Goal: Task Accomplishment & Management: Use online tool/utility

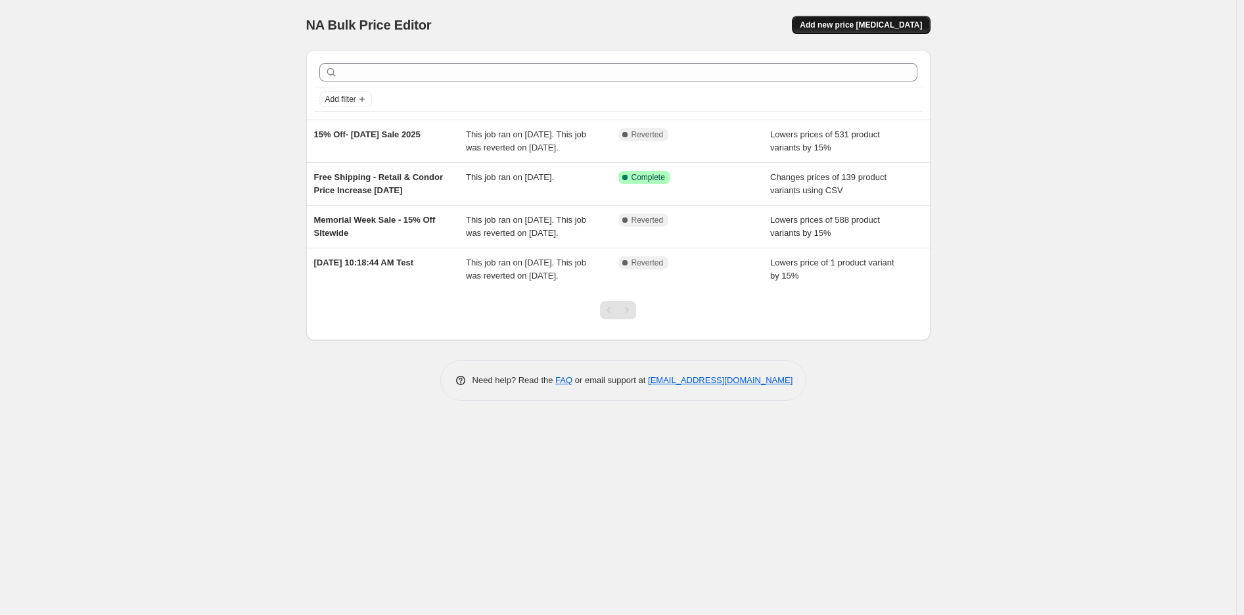
click at [833, 20] on span "Add new price [MEDICAL_DATA]" at bounding box center [861, 25] width 122 height 11
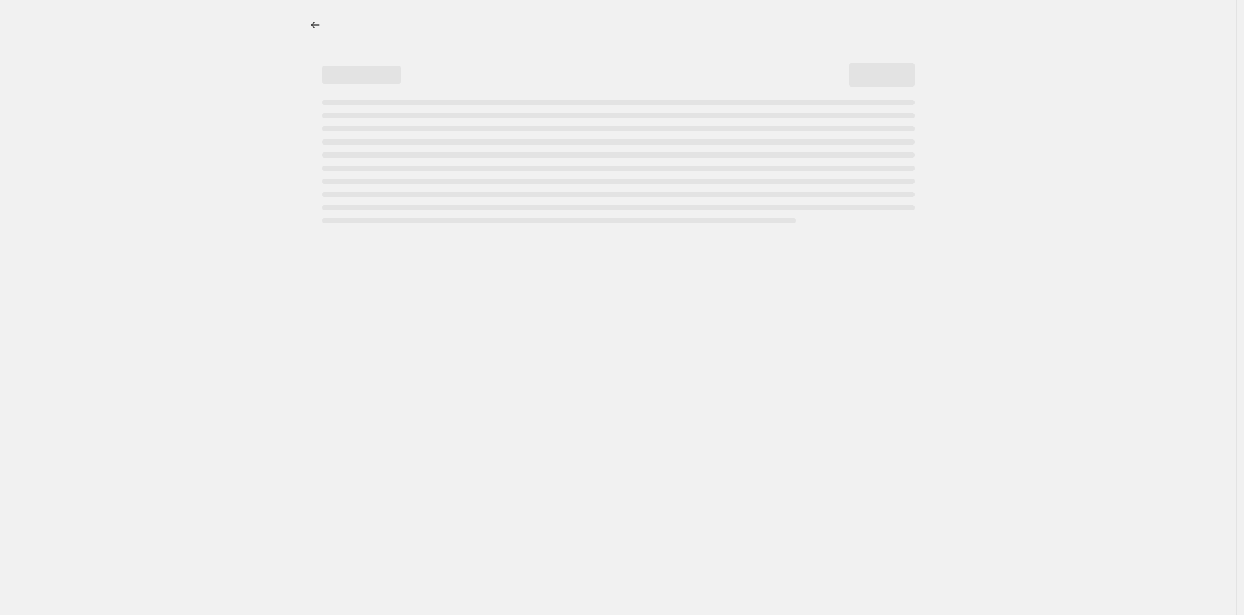
select select "percentage"
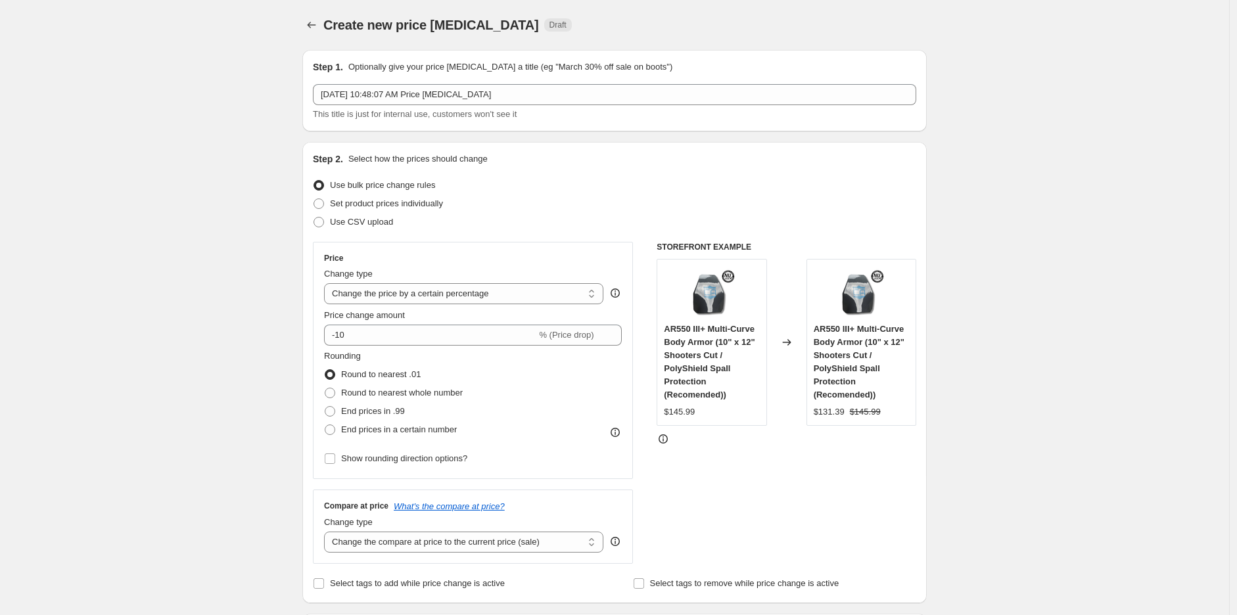
click at [314, 12] on div "Create new price change job. This page is ready Create new price change job Dra…" at bounding box center [614, 25] width 624 height 50
click at [315, 16] on button "Price change jobs" at bounding box center [311, 25] width 18 height 18
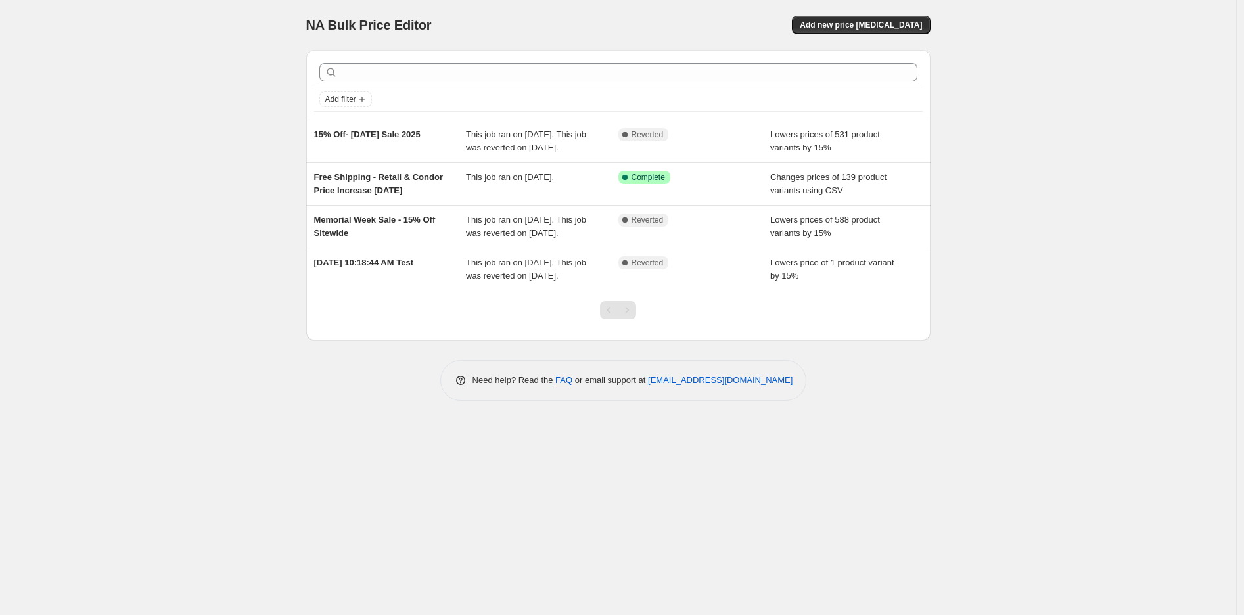
drag, startPoint x: 444, startPoint y: 137, endPoint x: 291, endPoint y: 139, distance: 152.5
click at [291, 139] on div "NA Bulk Price Editor. This page is ready NA Bulk Price Editor Add new price cha…" at bounding box center [618, 210] width 656 height 421
copy span "15% Off- 4th of July Sale 2025"
click at [920, 20] on span "Add new price change job" at bounding box center [861, 25] width 122 height 11
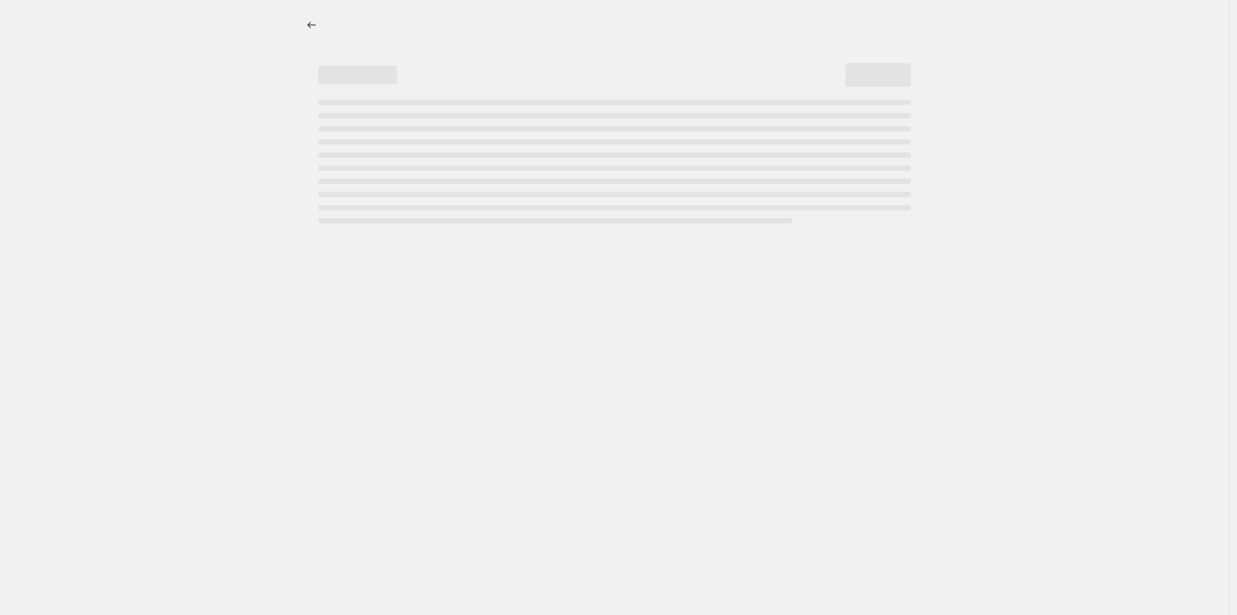
select select "percentage"
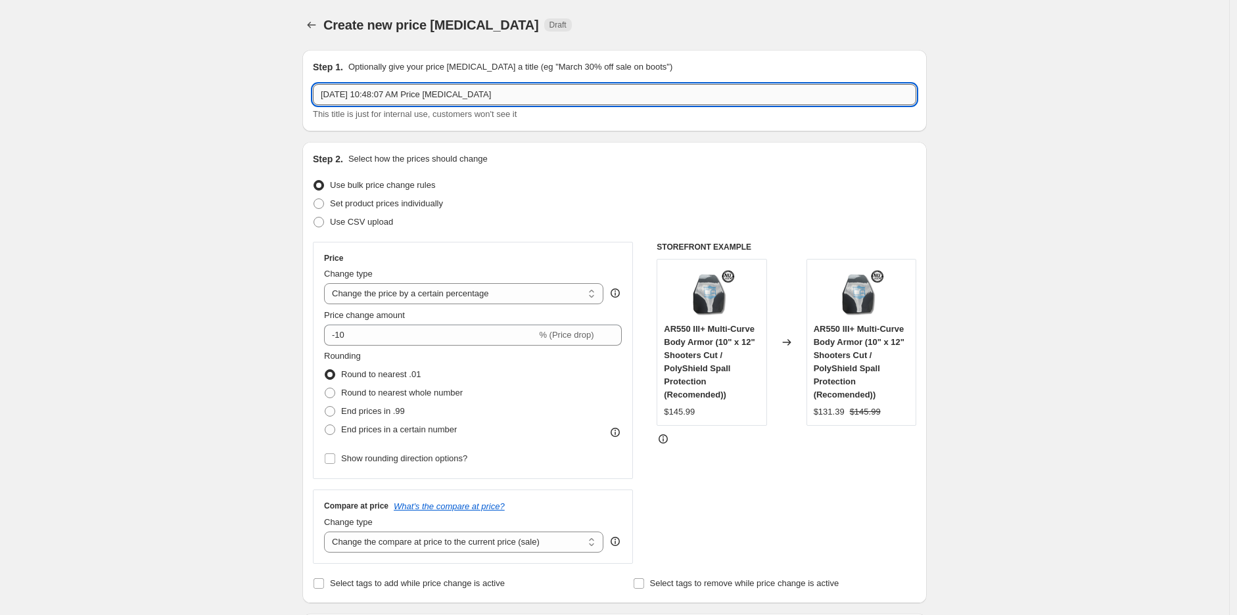
click at [402, 101] on input "Aug 21, 2025, 10:48:07 AM Price change job" at bounding box center [614, 94] width 603 height 21
drag, startPoint x: 508, startPoint y: 91, endPoint x: 55, endPoint y: 91, distance: 453.5
paste input "15% Off- 4th of July Sale 2025"
click at [365, 96] on input "15% Off- 4th of July Sale 2025" at bounding box center [614, 94] width 603 height 21
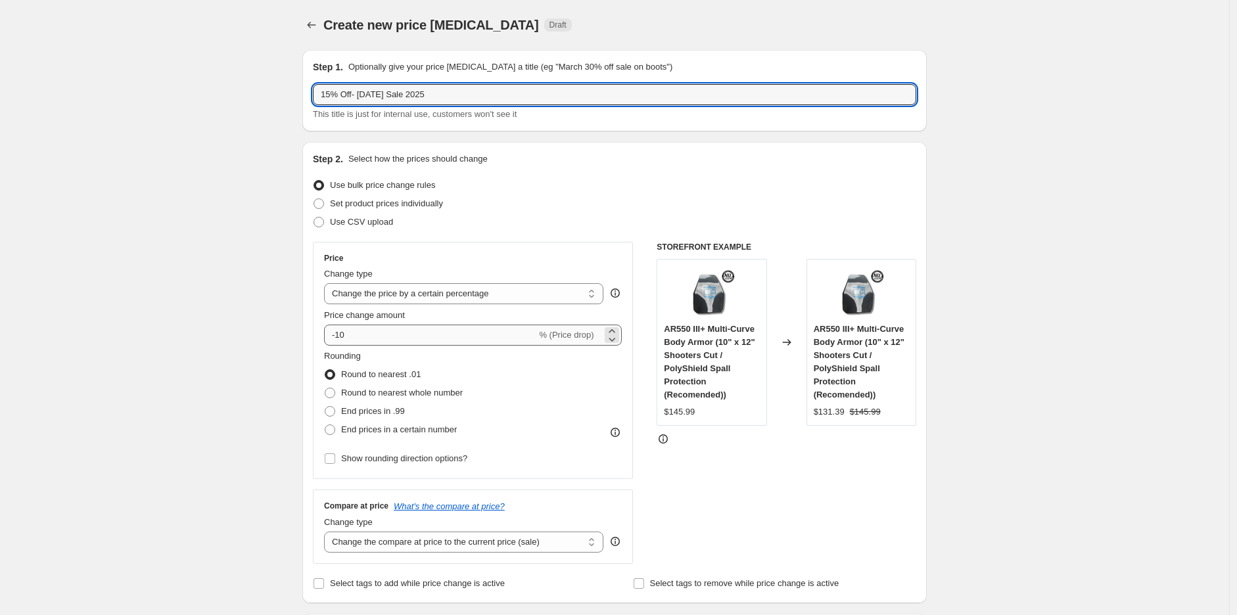
type input "15% Off- Labor Day Sale 2025"
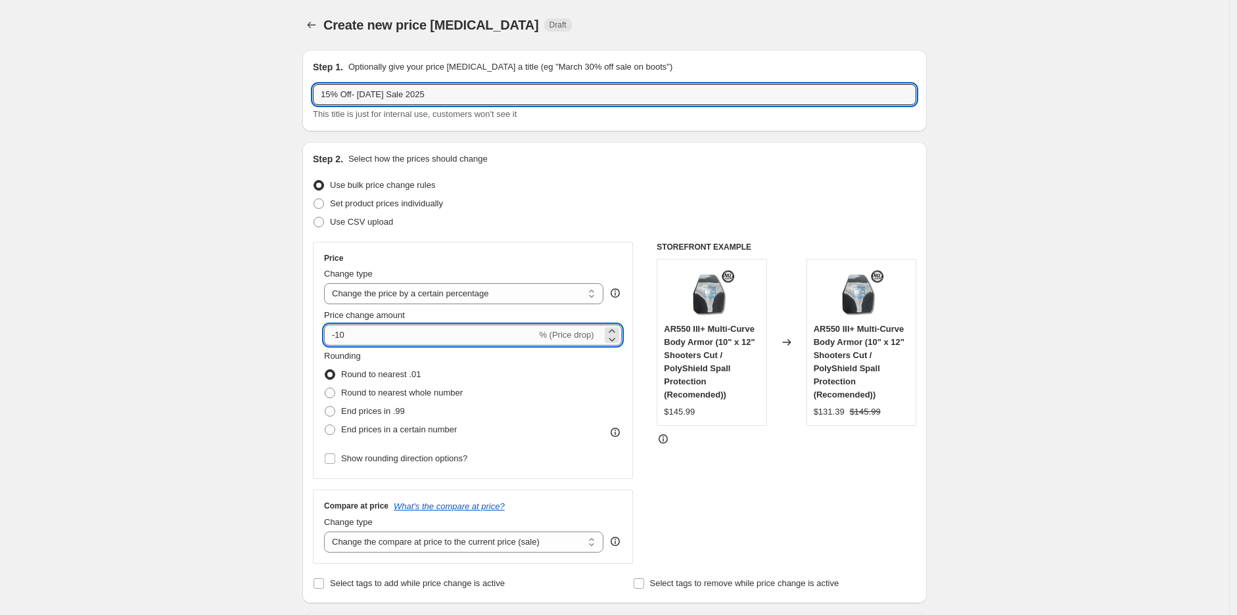
click at [392, 336] on input "-10" at bounding box center [430, 335] width 212 height 21
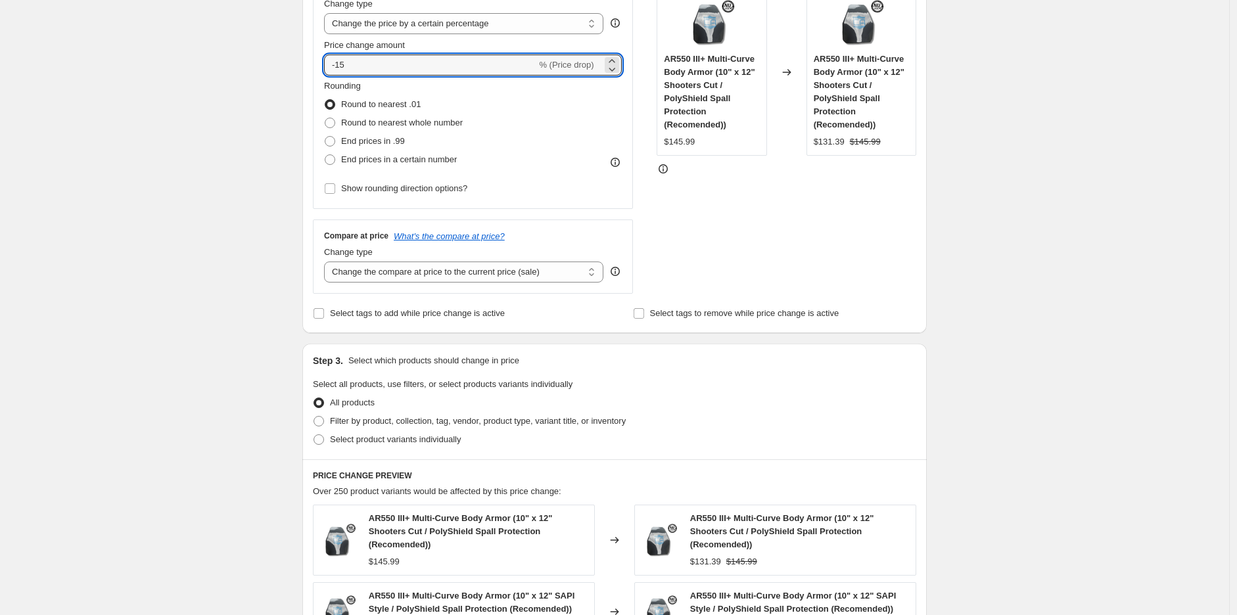
scroll to position [292, 0]
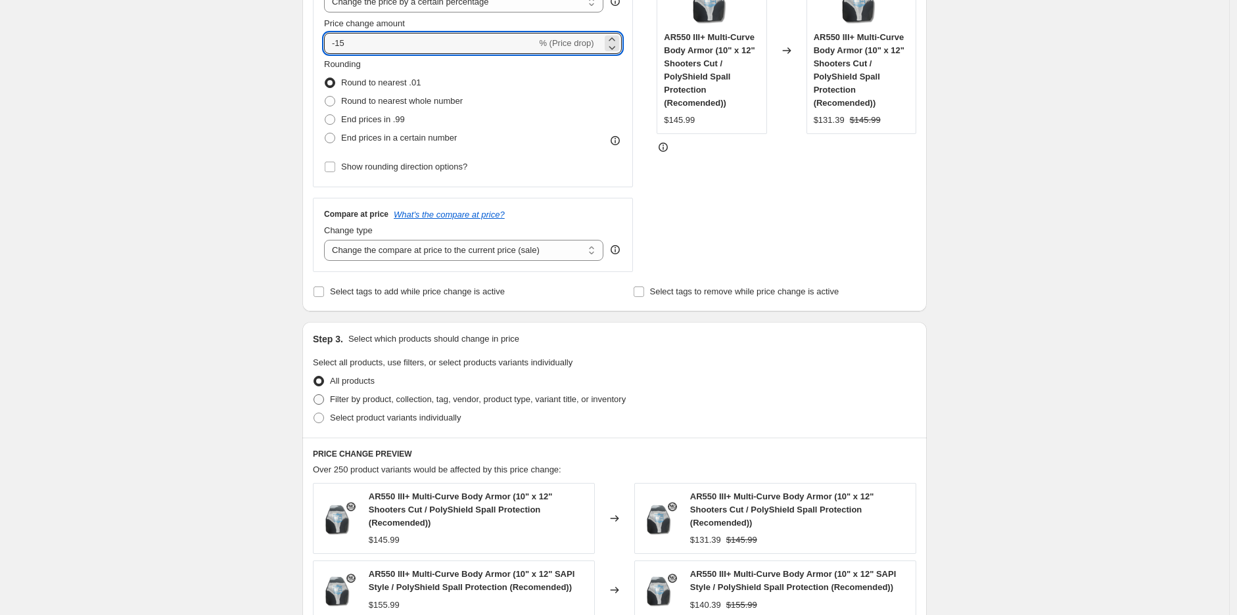
type input "-15"
click at [489, 404] on span "Filter by product, collection, tag, vendor, product type, variant title, or inv…" at bounding box center [478, 399] width 296 height 10
click at [314, 395] on input "Filter by product, collection, tag, vendor, product type, variant title, or inv…" at bounding box center [313, 394] width 1 height 1
radio input "true"
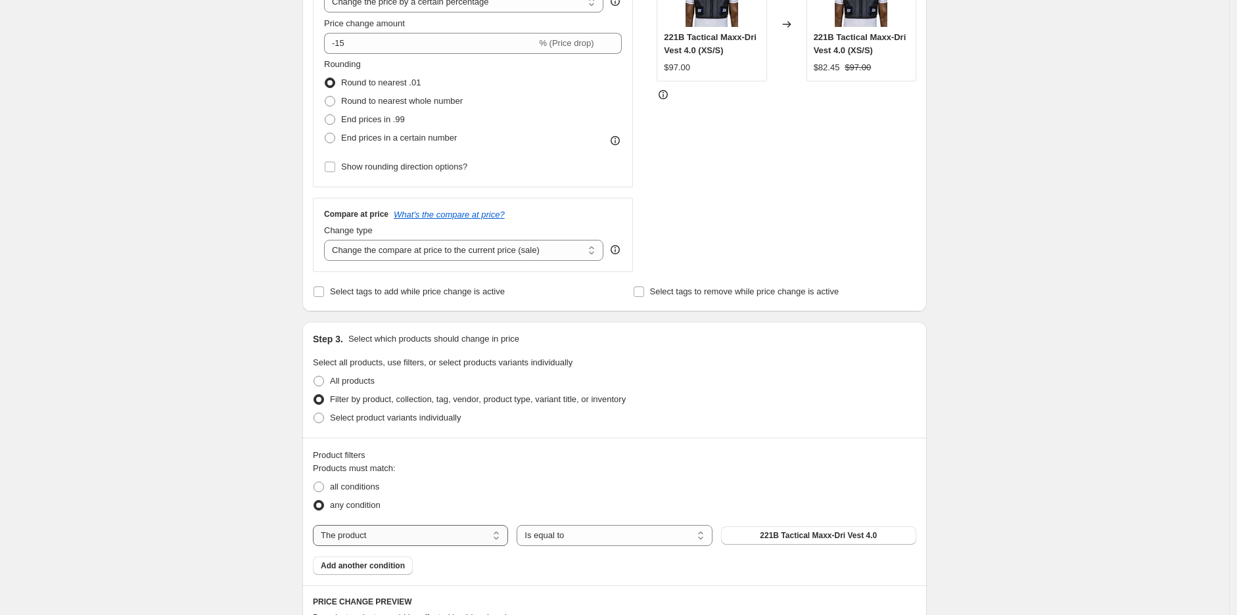
click at [484, 538] on select "The product The product's collection The product's tag The product's vendor The…" at bounding box center [410, 535] width 195 height 21
select select "product_type"
click at [594, 536] on select "Is equal to Is not equal to" at bounding box center [614, 535] width 195 height 21
select select "not_equal"
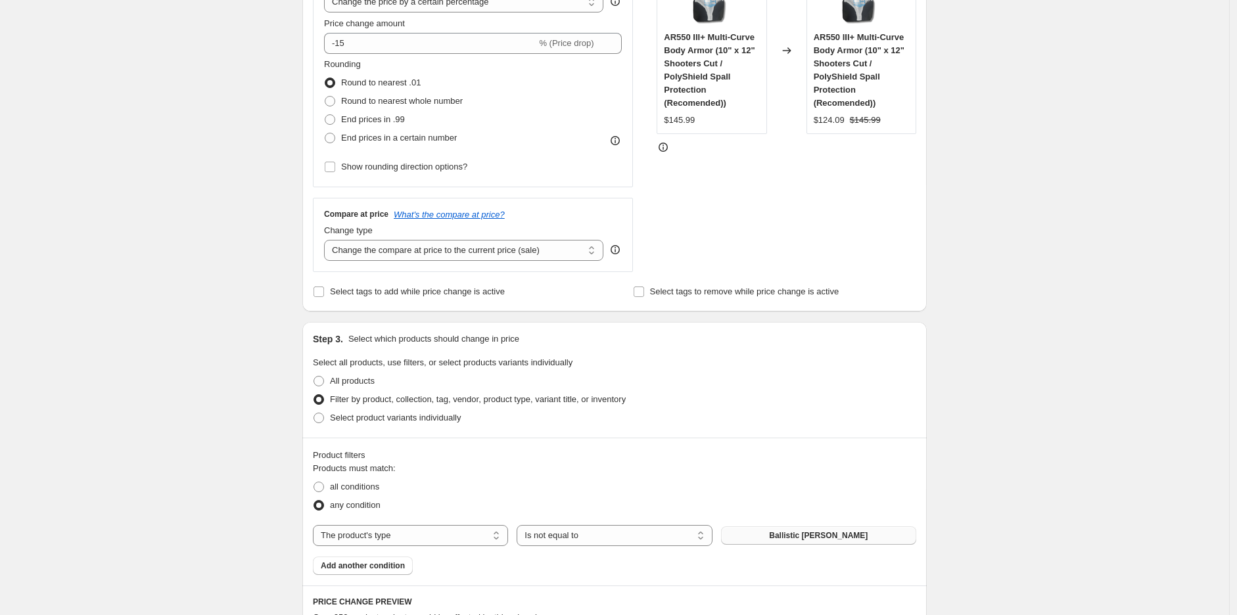
click at [787, 542] on button "Ballistic Shields" at bounding box center [818, 535] width 195 height 18
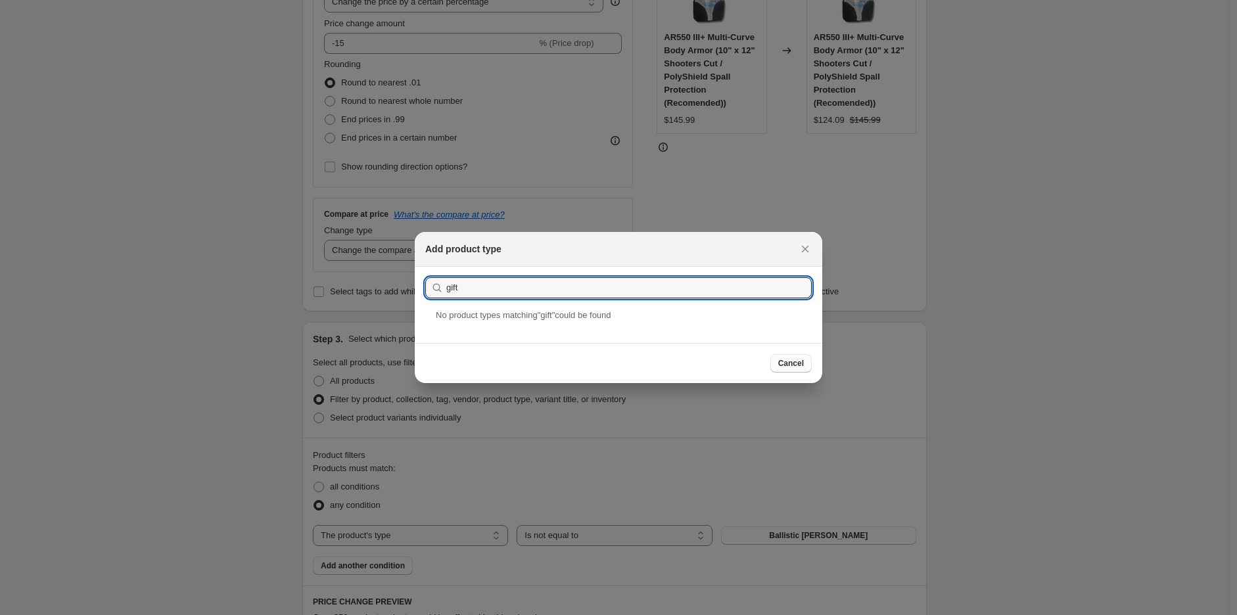
type input "gift"
click at [803, 365] on span "Cancel" at bounding box center [791, 363] width 26 height 11
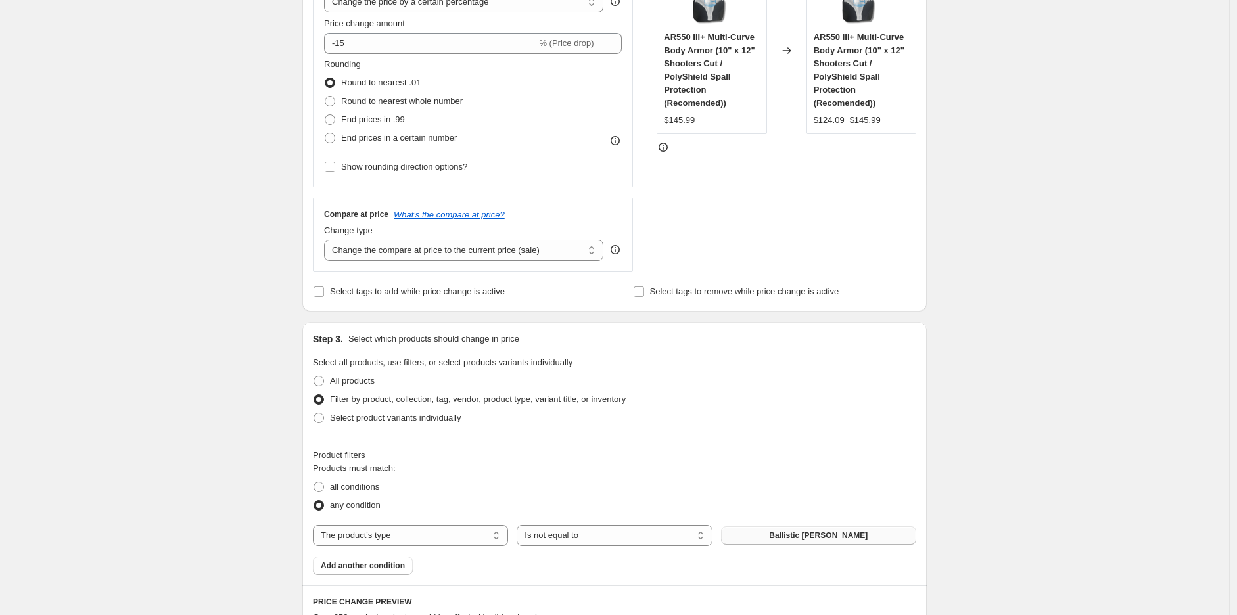
click at [803, 538] on span "Ballistic Shields" at bounding box center [818, 535] width 99 height 11
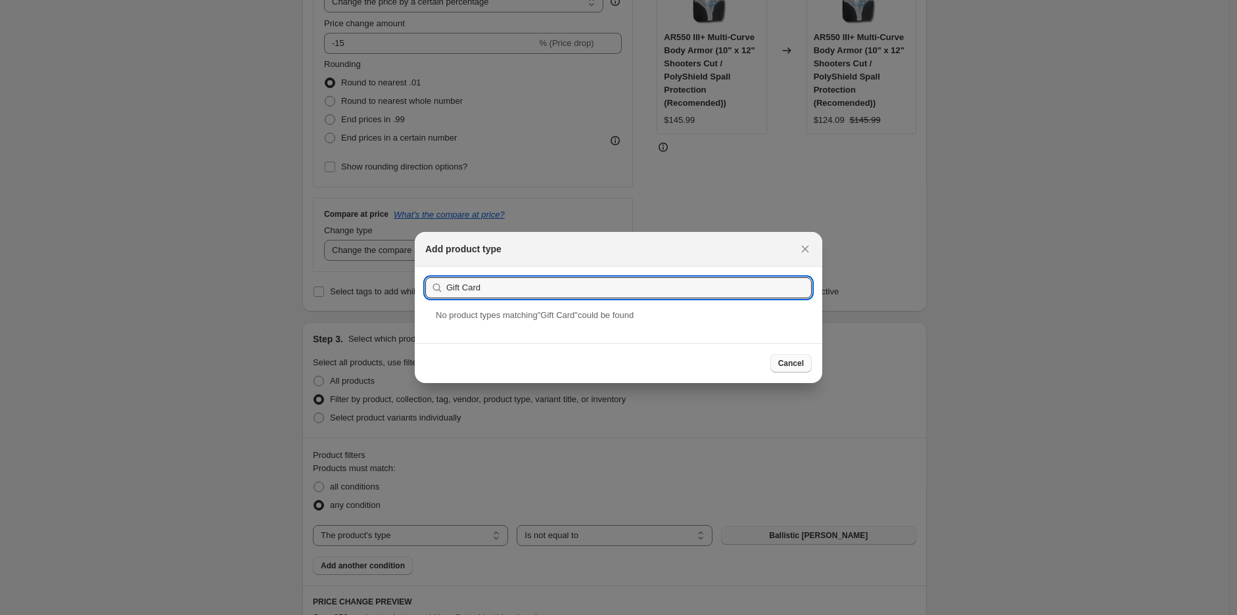
type input "Gift Card"
click at [785, 360] on span "Cancel" at bounding box center [791, 363] width 26 height 11
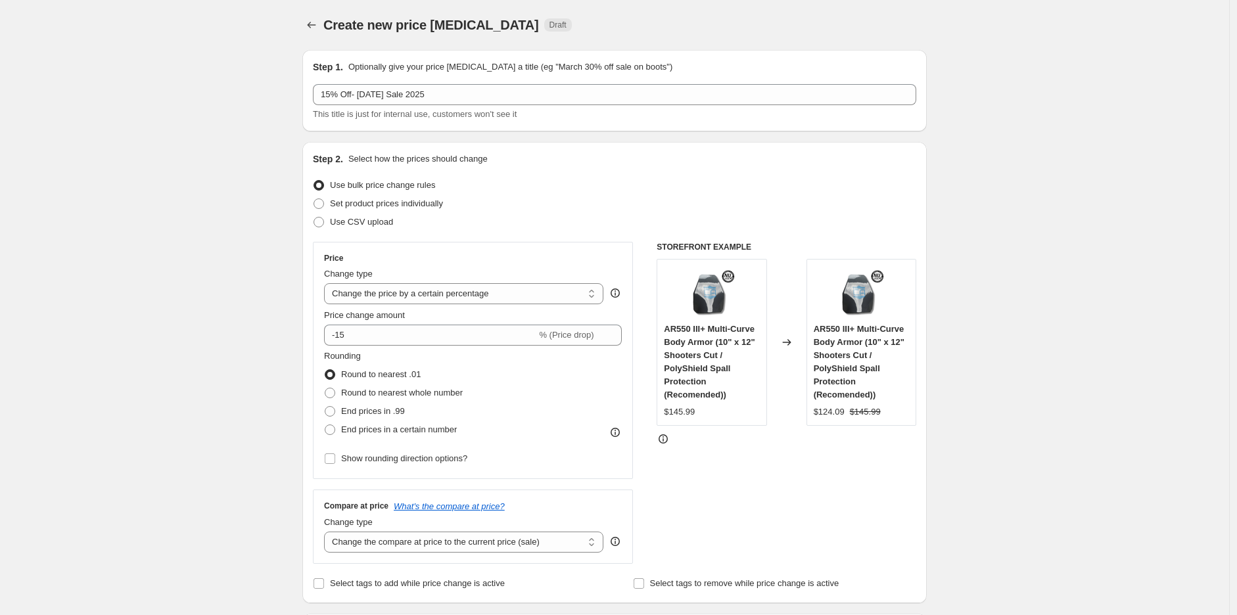
scroll to position [292, 0]
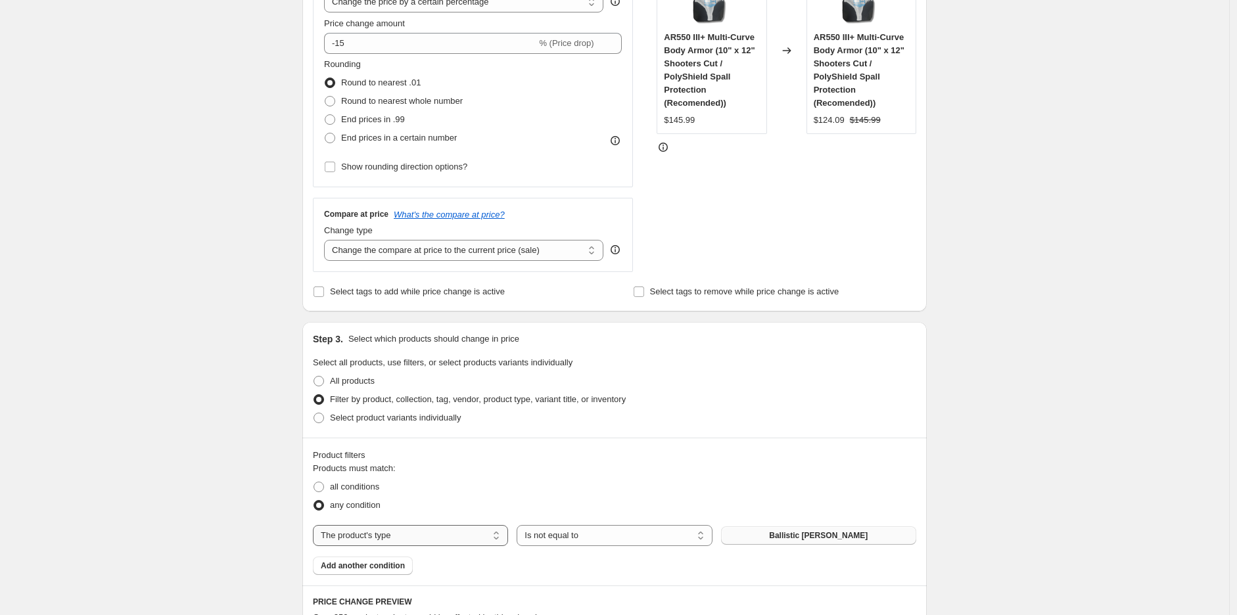
click at [437, 539] on select "The product The product's collection The product's tag The product's vendor The…" at bounding box center [410, 535] width 195 height 21
select select "title"
click at [741, 538] on input "Default Title" at bounding box center [818, 535] width 195 height 21
drag, startPoint x: 787, startPoint y: 538, endPoint x: 668, endPoint y: 530, distance: 119.2
click at [668, 530] on div "The product The product's collection The product's tag The product's vendor The…" at bounding box center [614, 535] width 603 height 21
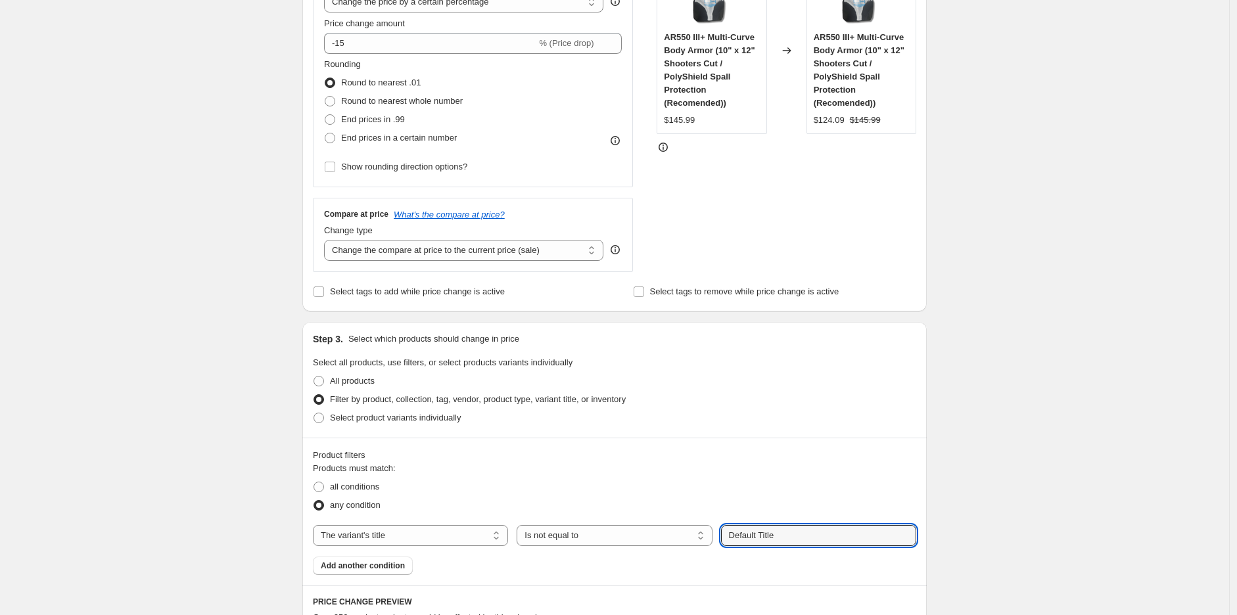
paste input "Caliber Armor Gift Card"
type input "Caliber Armor Gift Card"
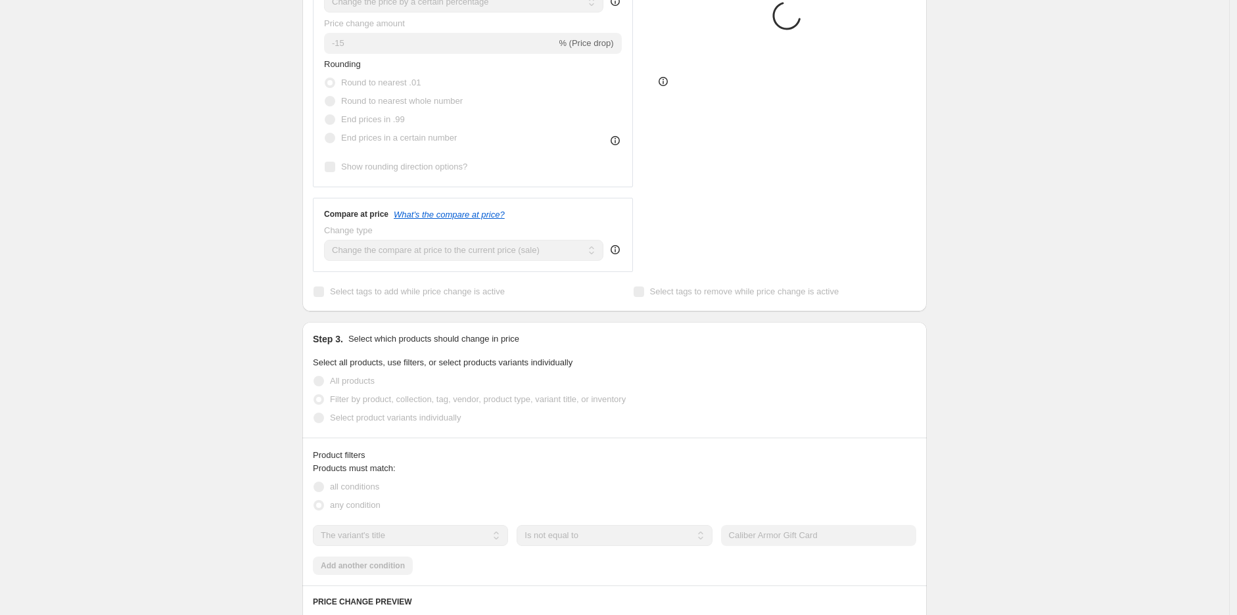
click at [1024, 385] on div "Create new price change job. This page is ready Create new price change job Dra…" at bounding box center [614, 439] width 1229 height 1462
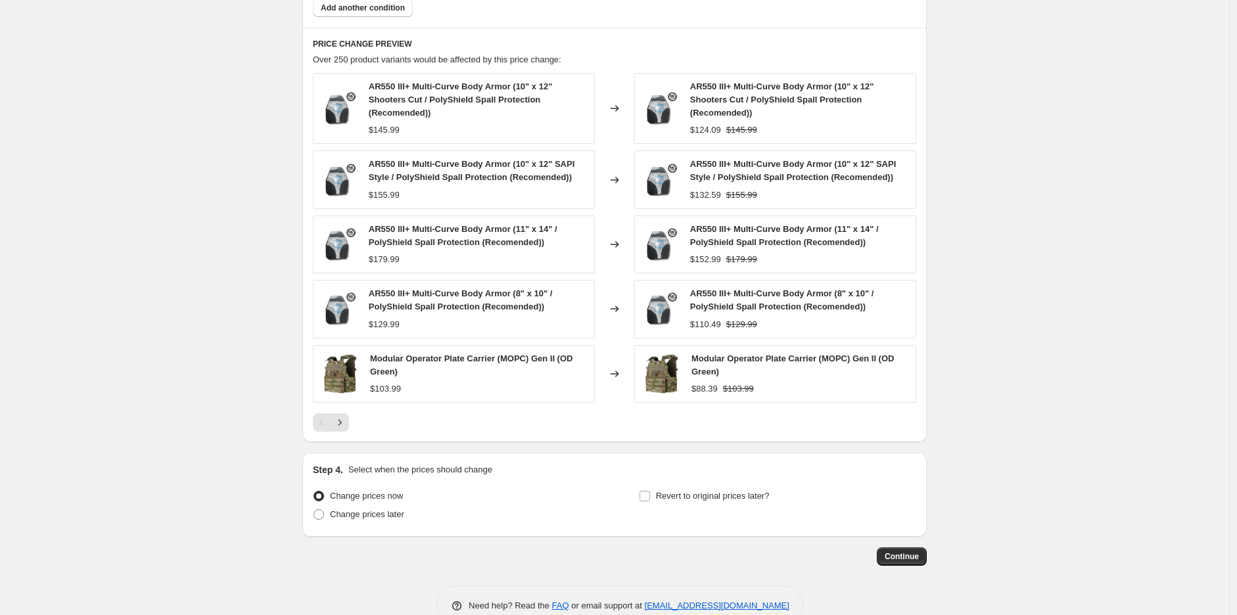
scroll to position [876, 0]
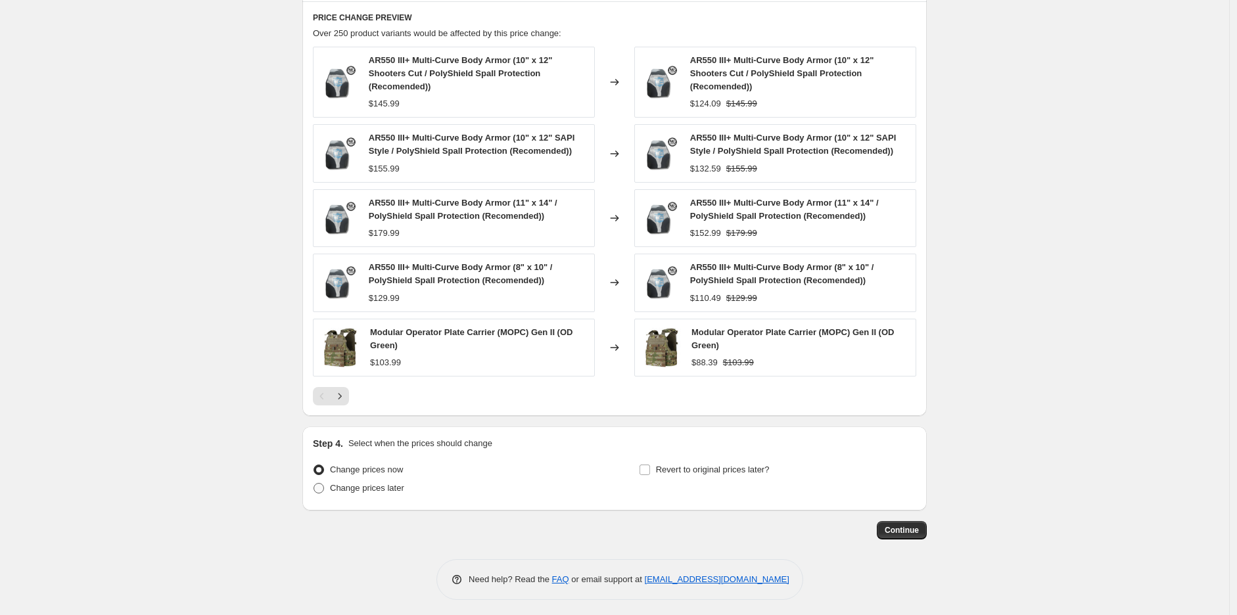
click at [388, 487] on span "Change prices later" at bounding box center [367, 488] width 74 height 10
click at [314, 484] on input "Change prices later" at bounding box center [313, 483] width 1 height 1
radio input "true"
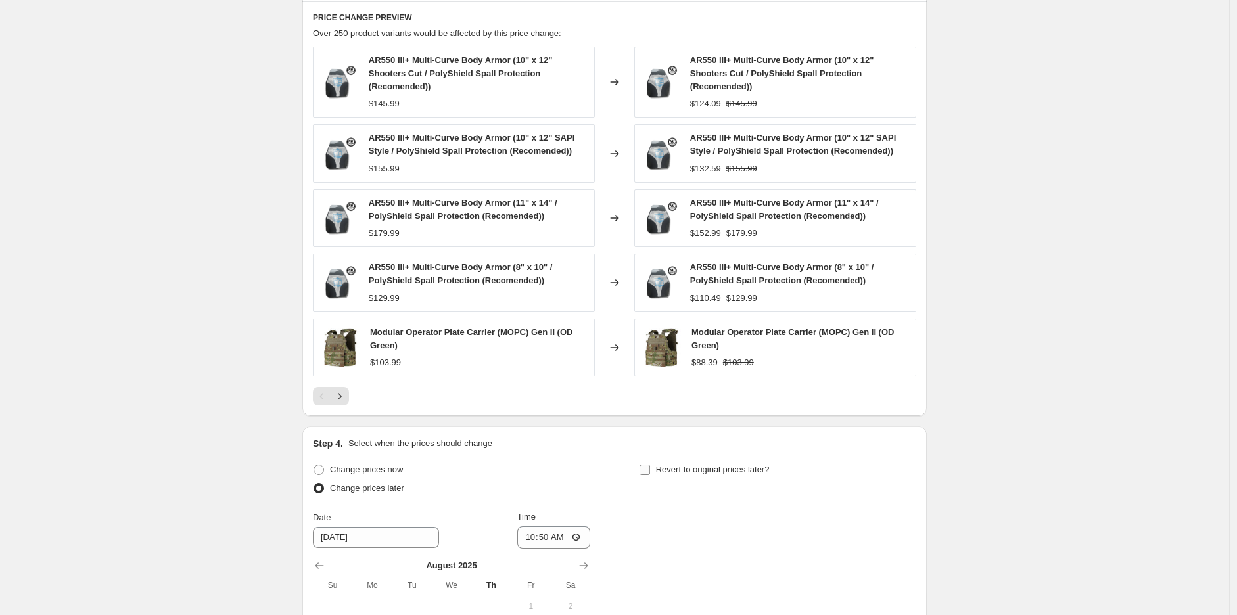
click at [641, 472] on span at bounding box center [645, 470] width 12 height 12
click at [641, 472] on input "Revert to original prices later?" at bounding box center [644, 470] width 11 height 11
checkbox input "true"
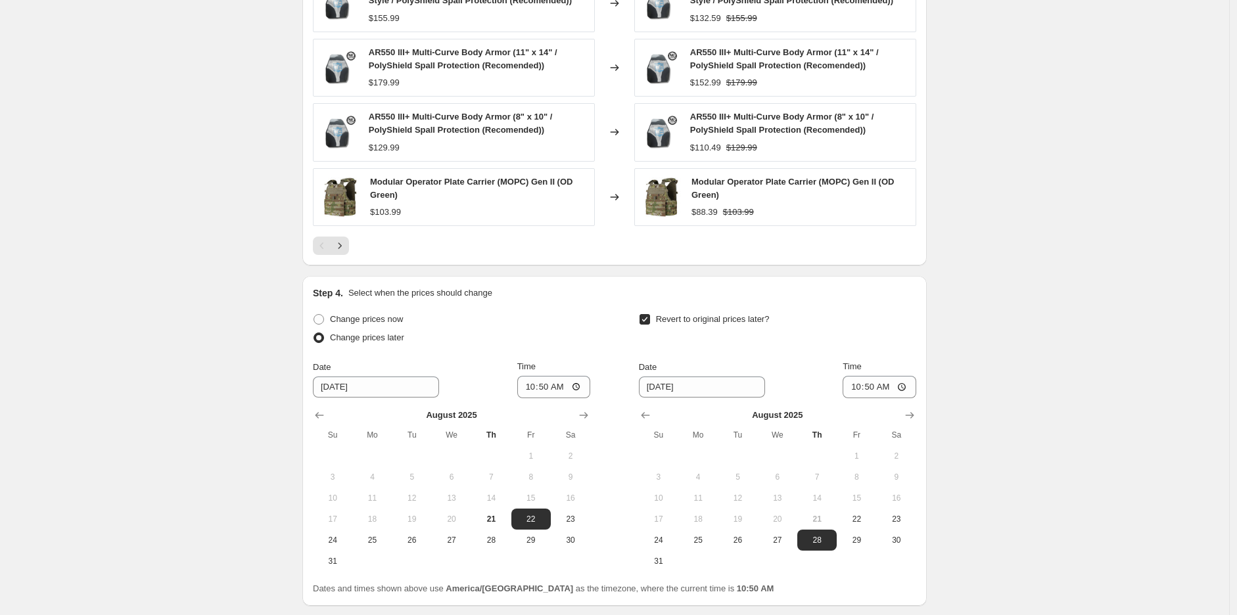
scroll to position [1095, 0]
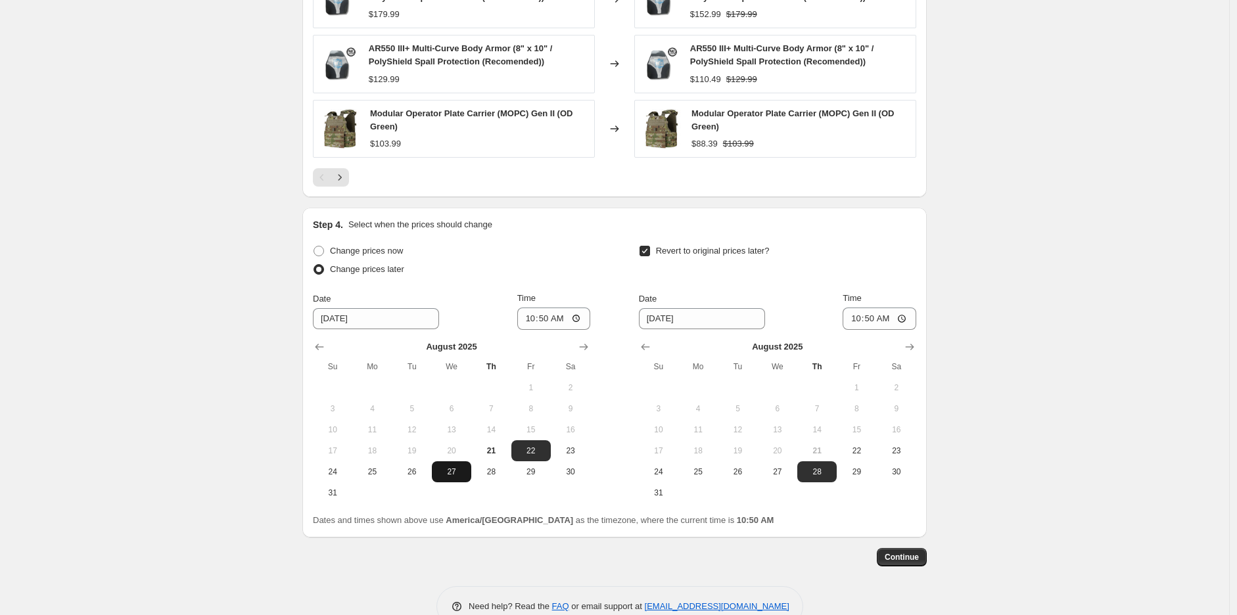
click at [456, 480] on button "27" at bounding box center [451, 471] width 39 height 21
type input "8/27/2025"
click at [531, 313] on input "10:50" at bounding box center [554, 319] width 74 height 22
type input "07:58"
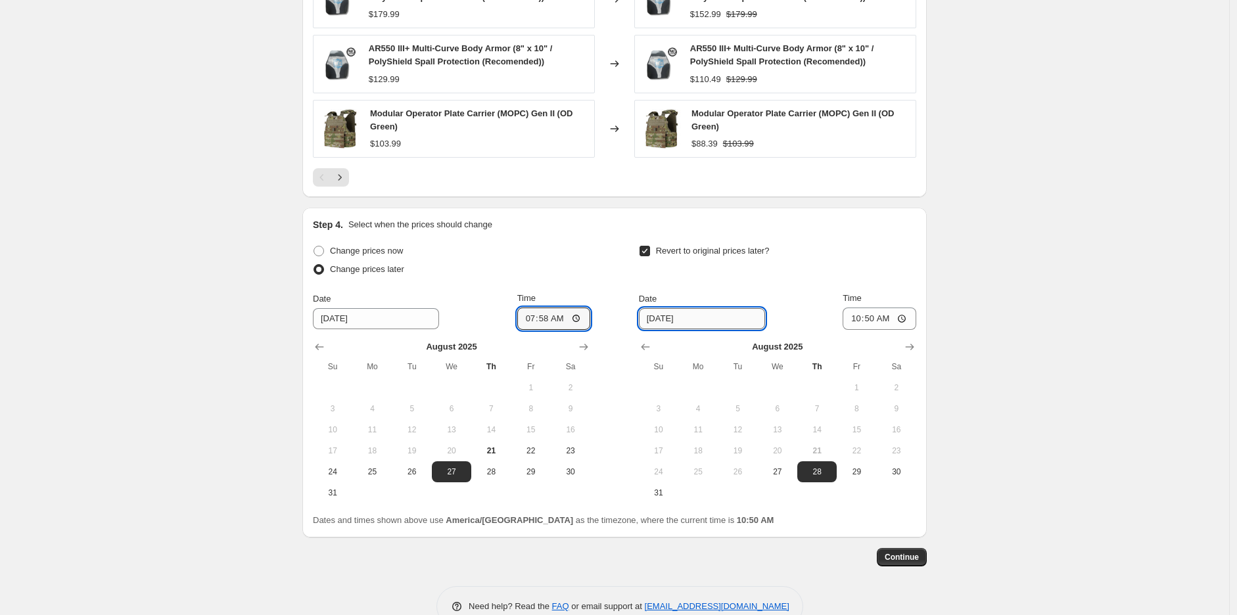
click at [662, 323] on input "8/28/2025" at bounding box center [702, 318] width 126 height 21
click at [912, 347] on icon "Show next month, September 2025" at bounding box center [909, 346] width 13 height 13
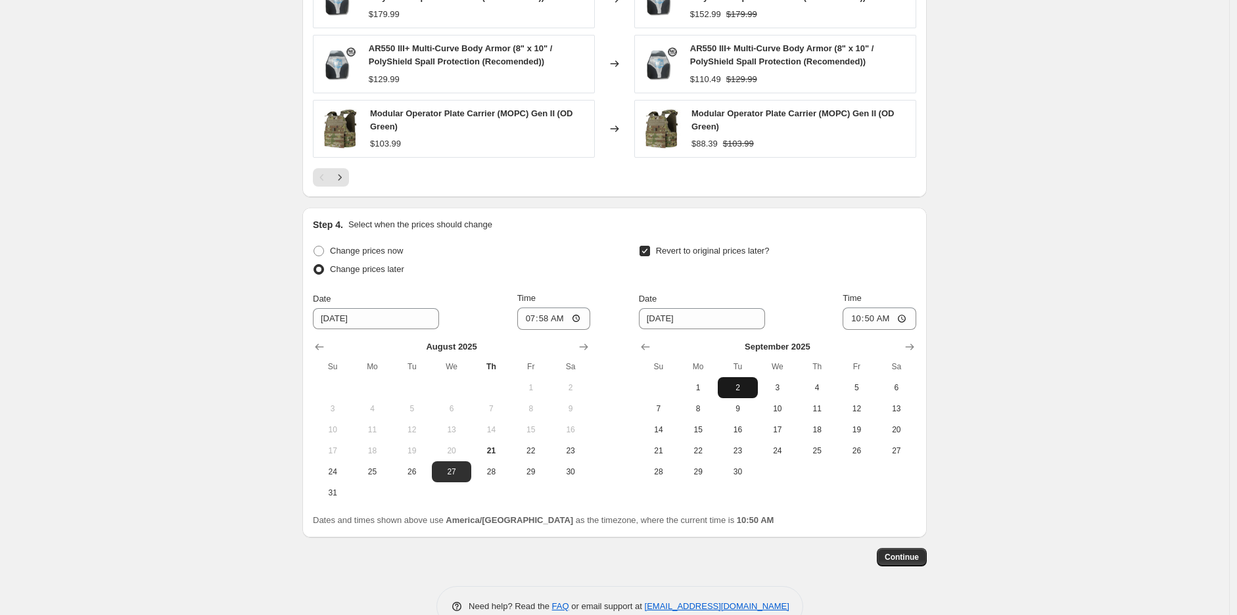
click at [748, 388] on span "2" at bounding box center [737, 388] width 29 height 11
type input "9/2/2025"
click at [868, 316] on input "10:50" at bounding box center [880, 319] width 74 height 22
click at [856, 321] on input "10:50" at bounding box center [880, 319] width 74 height 22
type input "00:01"
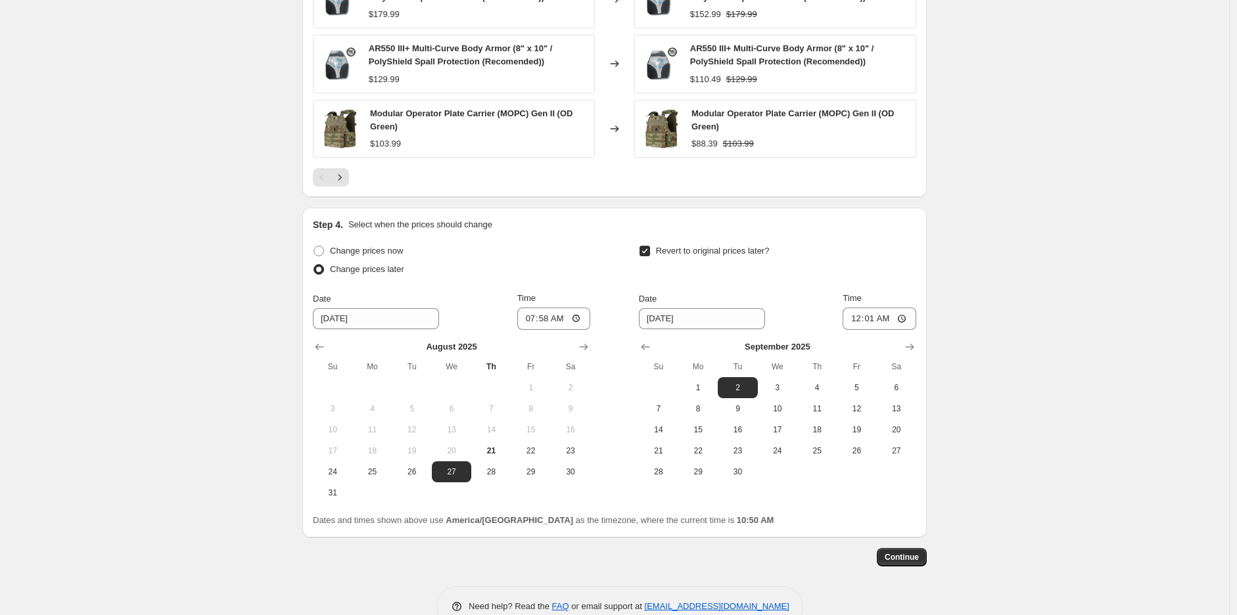
click at [889, 272] on div "Revert to original prices later?" at bounding box center [777, 261] width 277 height 39
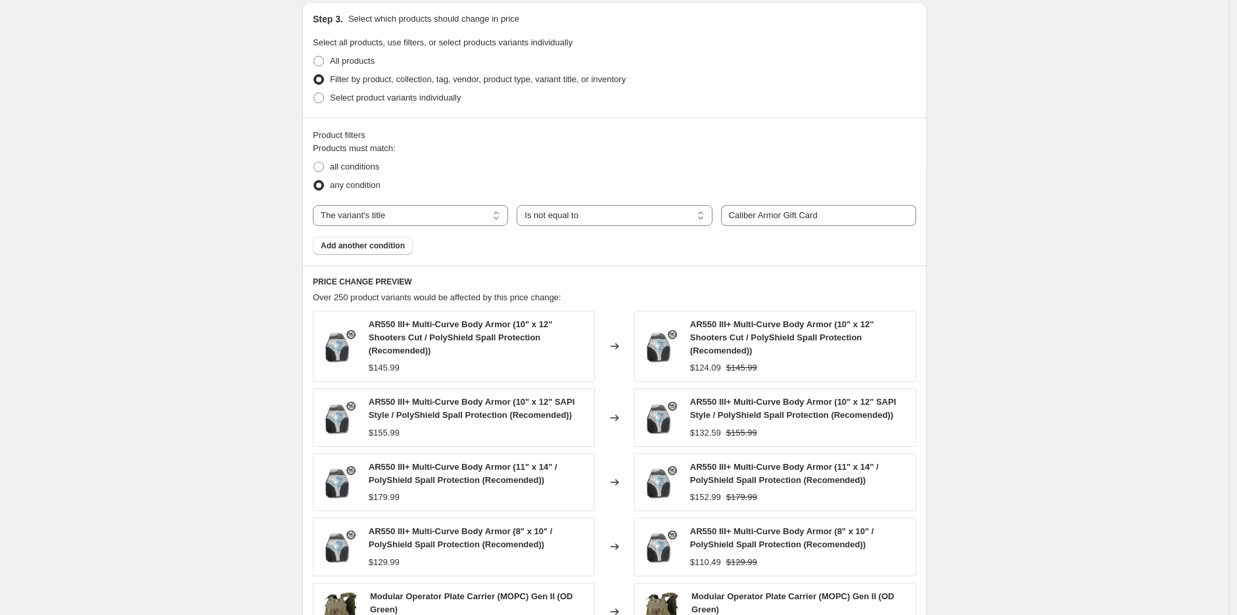
scroll to position [584, 0]
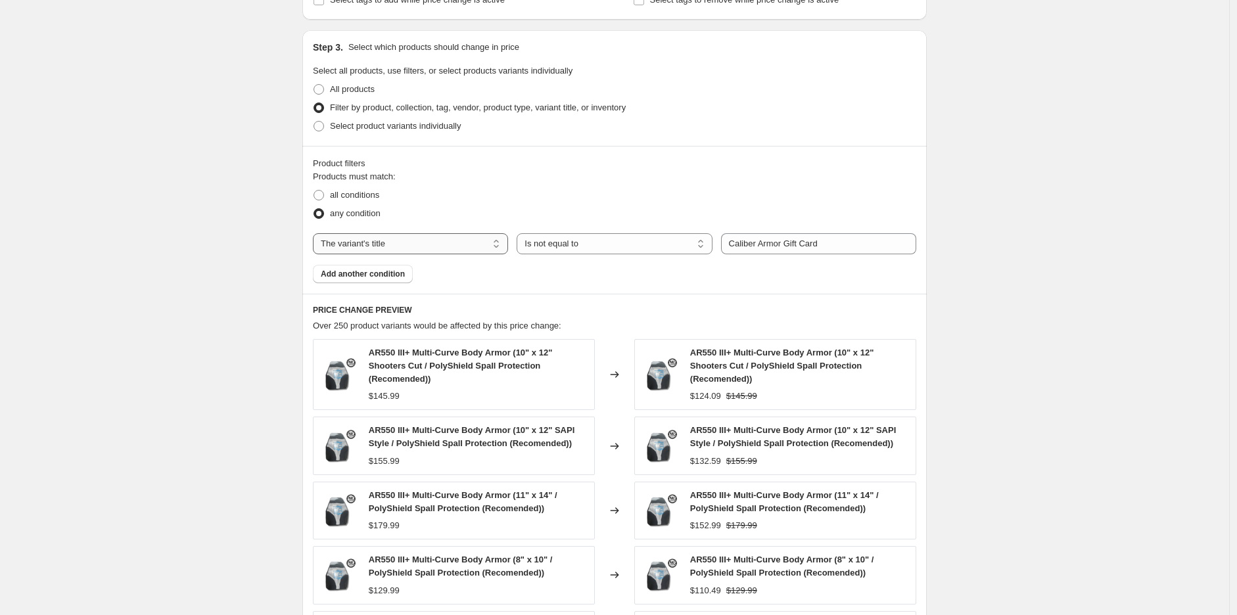
click at [459, 235] on select "The product The product's collection The product's tag The product's vendor The…" at bounding box center [410, 243] width 195 height 21
select select "tag"
click at [802, 243] on span "Advanced Pivot Handle" at bounding box center [818, 244] width 87 height 11
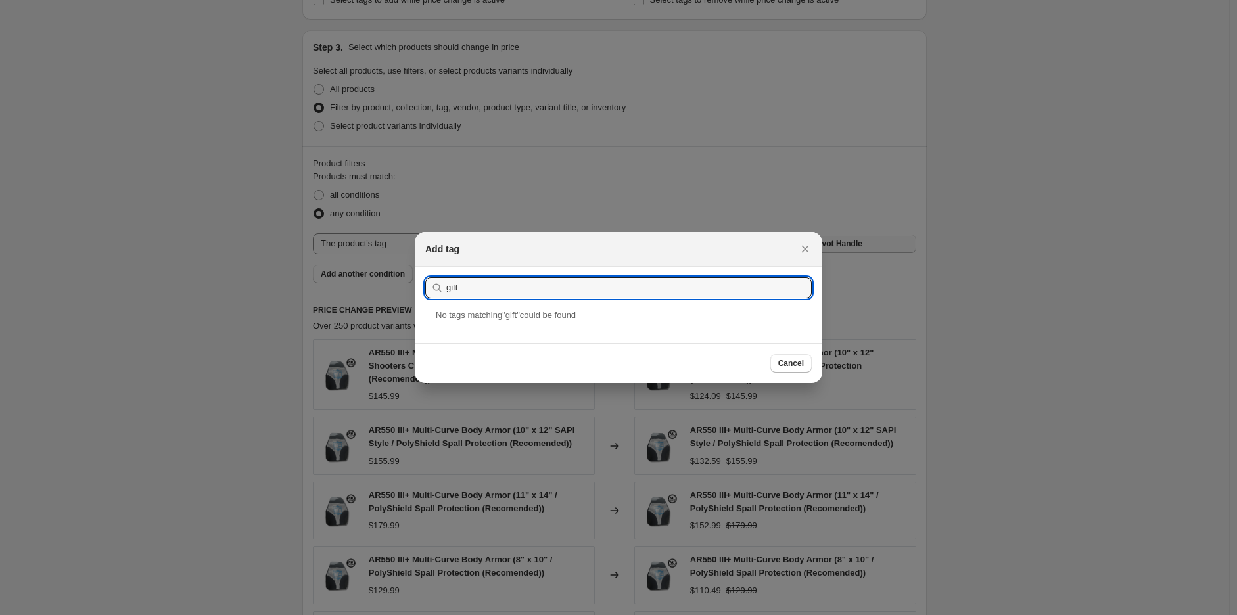
type input "gift"
click at [791, 366] on span "Cancel" at bounding box center [791, 363] width 26 height 11
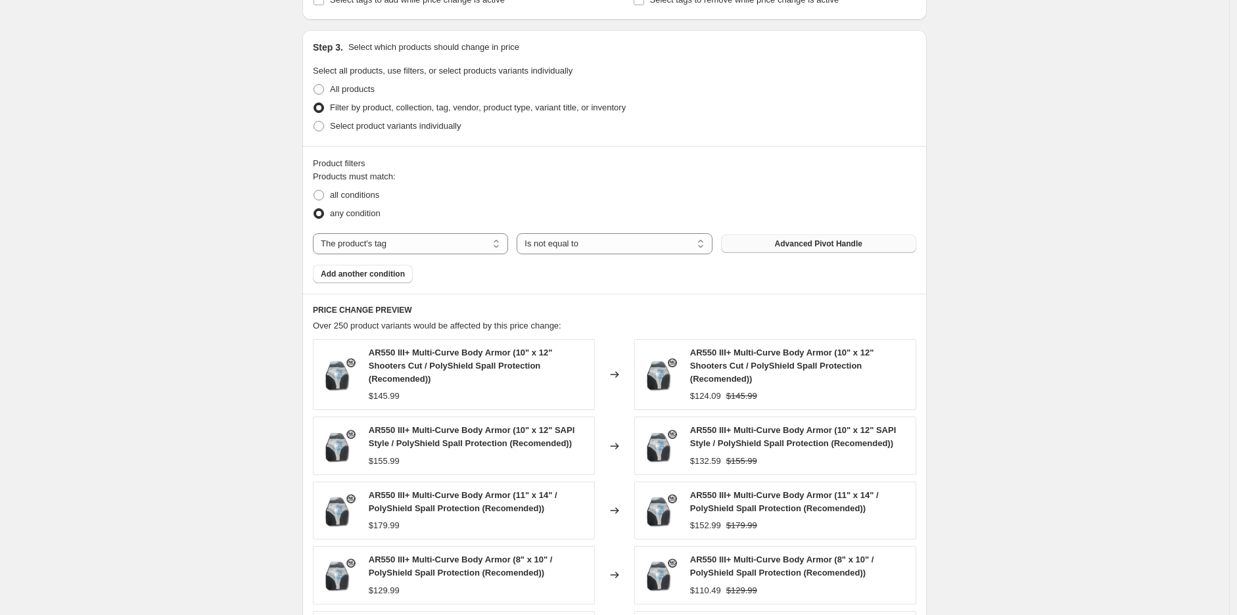
click at [846, 239] on span "Advanced Pivot Handle" at bounding box center [818, 244] width 87 height 11
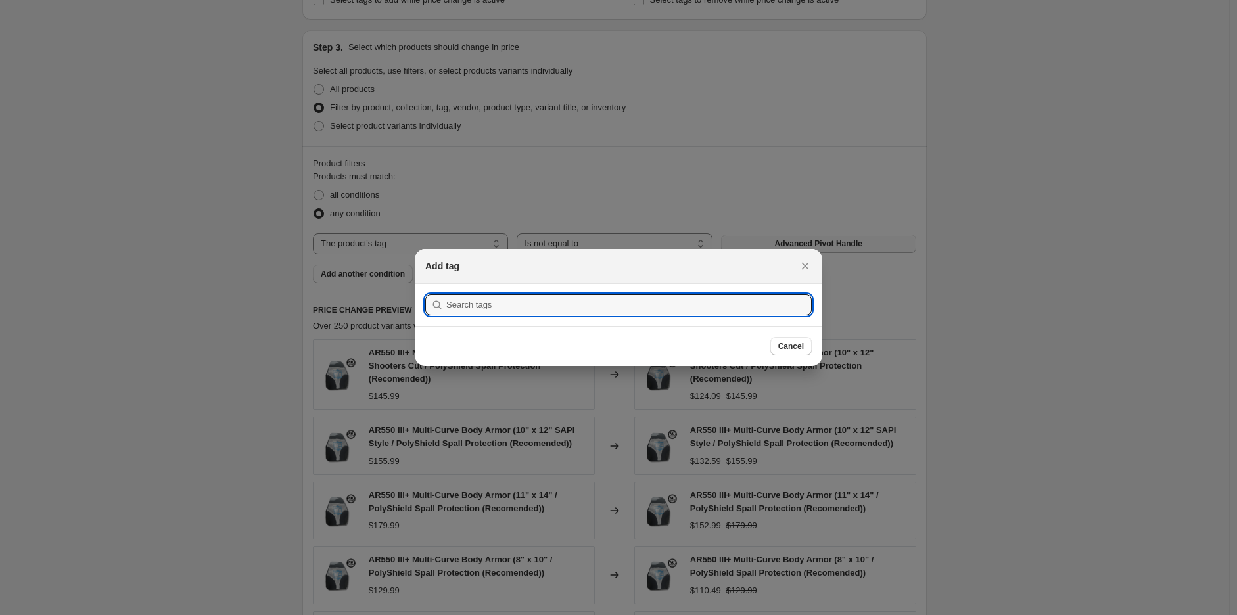
scroll to position [0, 0]
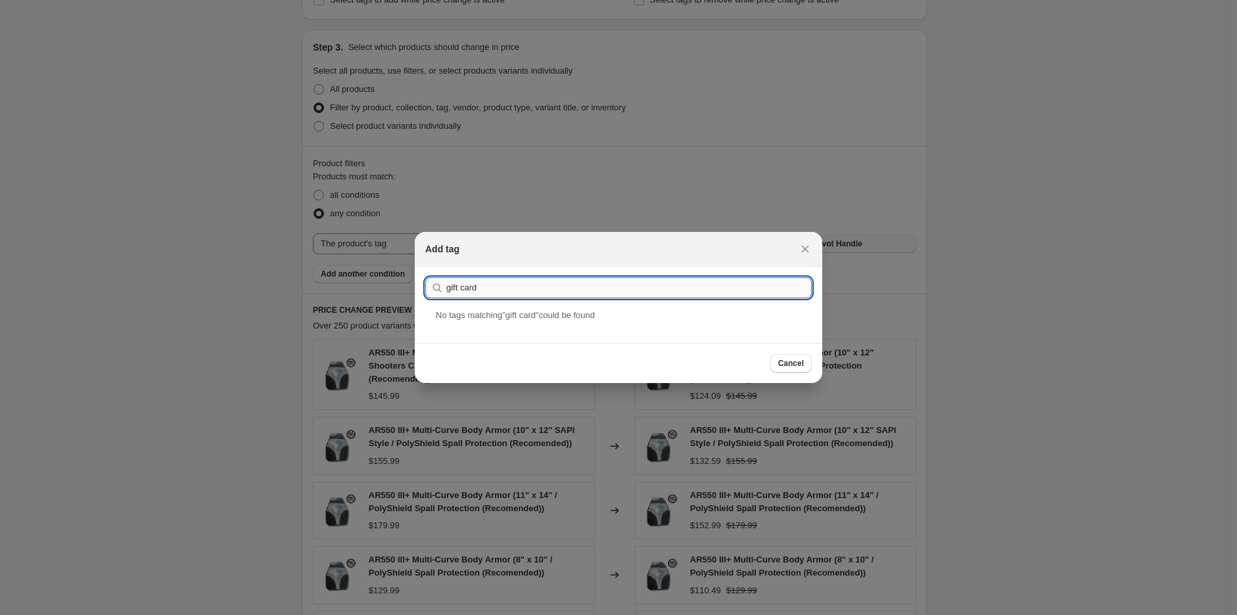
click at [450, 287] on input "gift card" at bounding box center [628, 287] width 365 height 21
type input "Gift card"
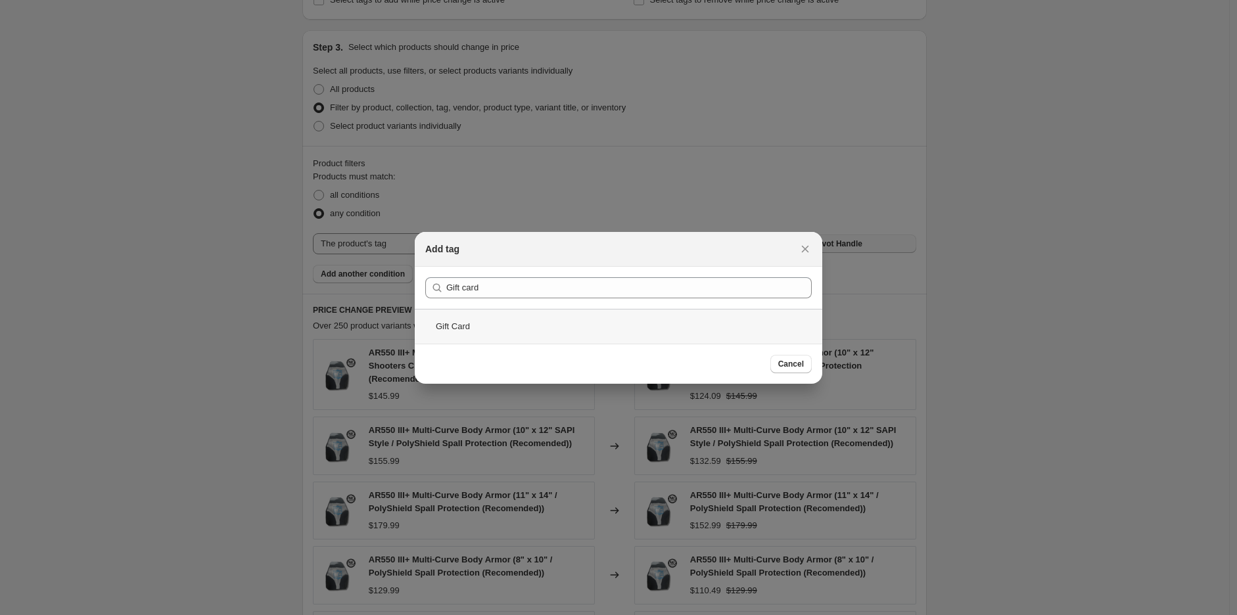
click at [467, 319] on div "Gift Card" at bounding box center [618, 326] width 407 height 35
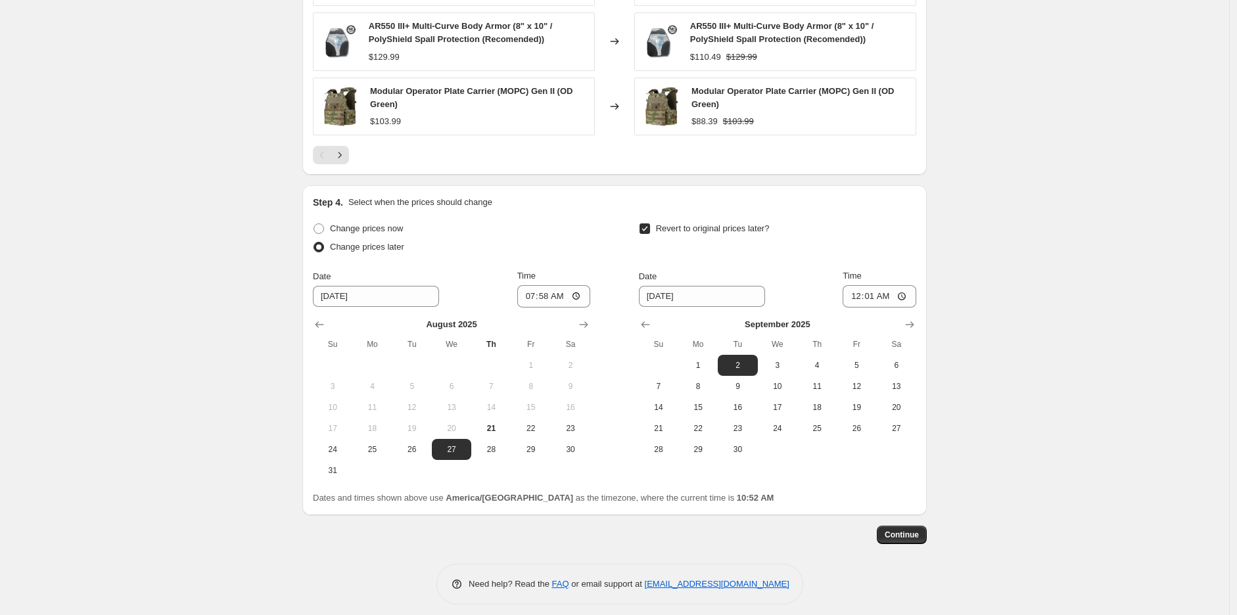
scroll to position [1128, 0]
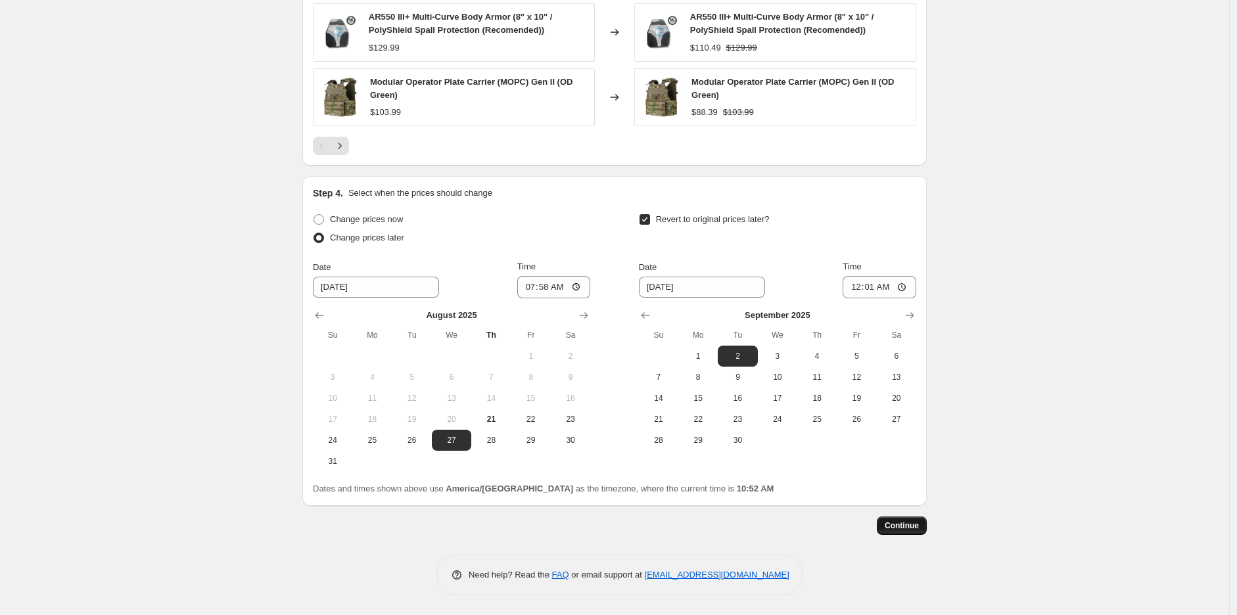
click at [914, 521] on span "Continue" at bounding box center [902, 526] width 34 height 11
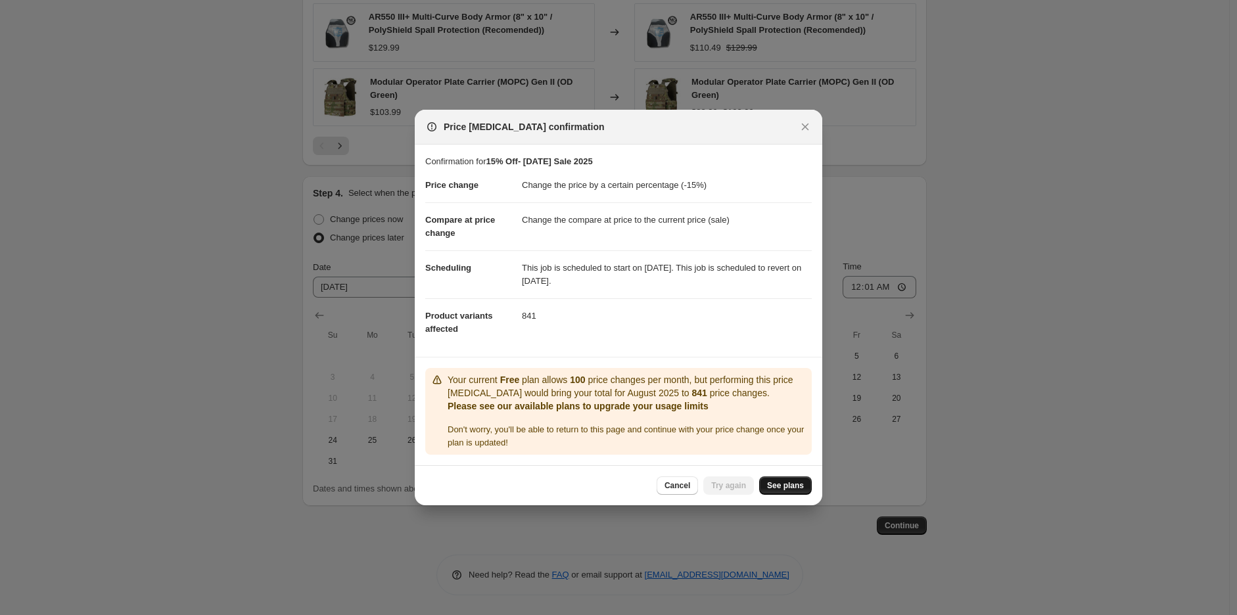
click at [772, 481] on span "See plans" at bounding box center [785, 485] width 37 height 11
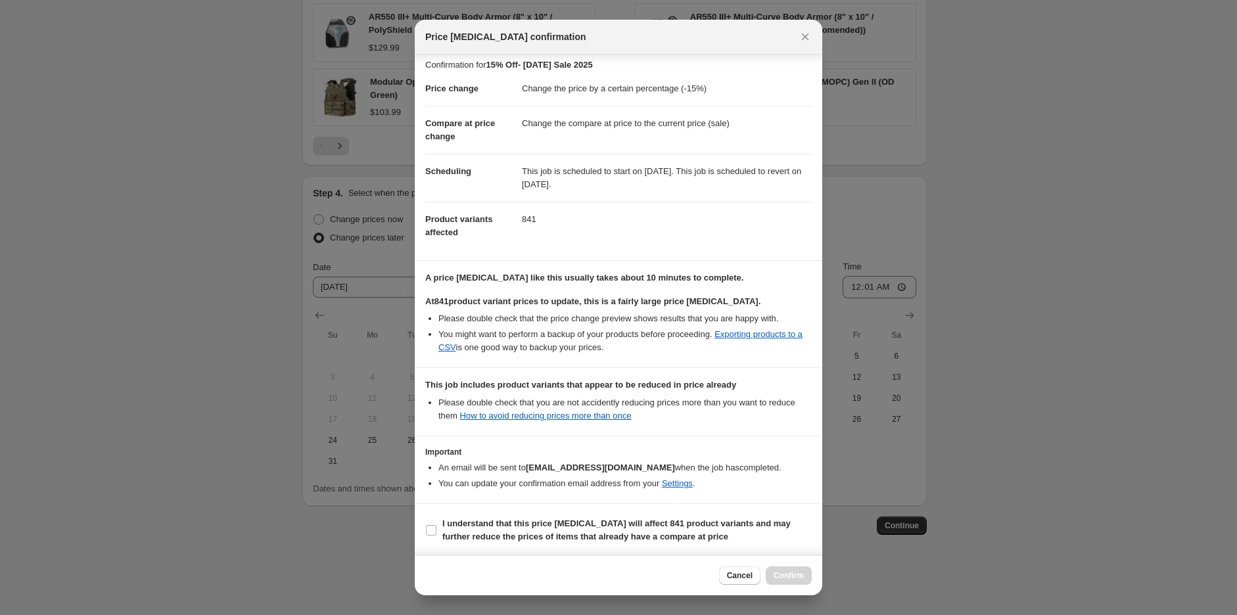
scroll to position [8, 0]
click at [738, 577] on span "Cancel" at bounding box center [740, 575] width 26 height 11
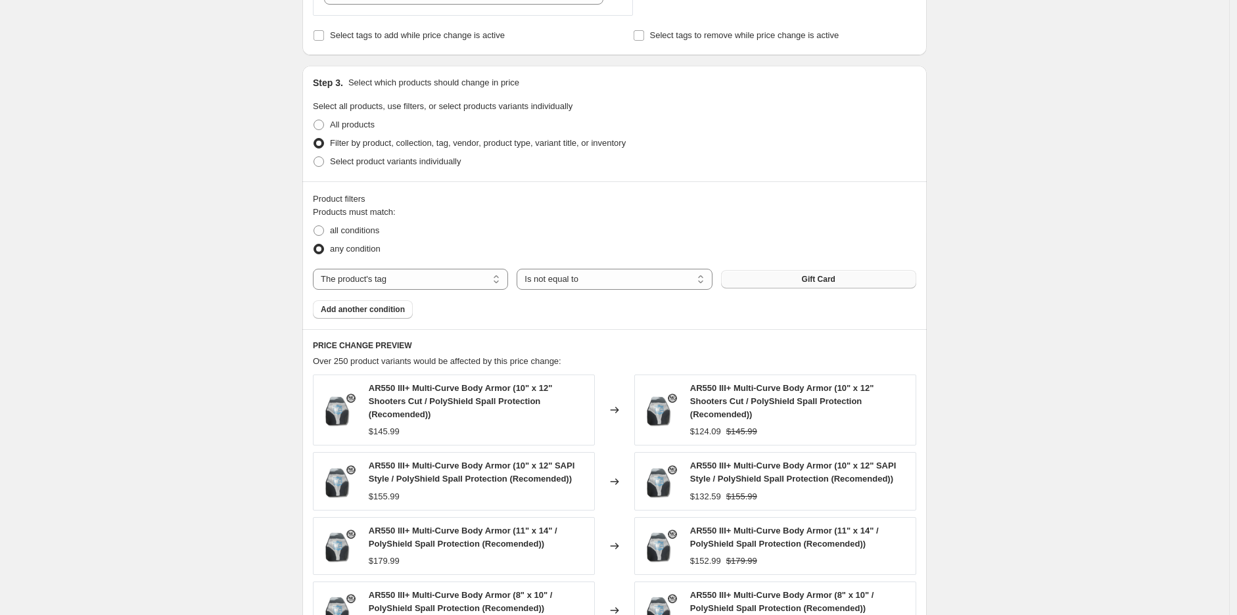
scroll to position [584, 0]
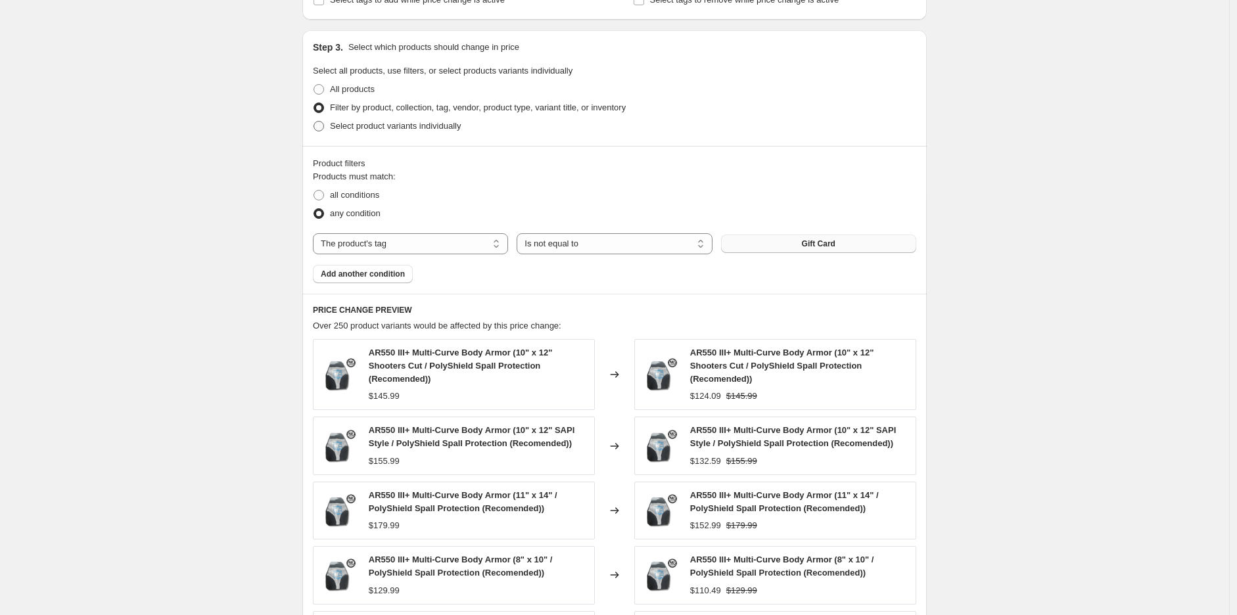
click at [411, 130] on span "Select product variants individually" at bounding box center [395, 126] width 131 height 10
click at [314, 122] on input "Select product variants individually" at bounding box center [313, 121] width 1 height 1
radio input "true"
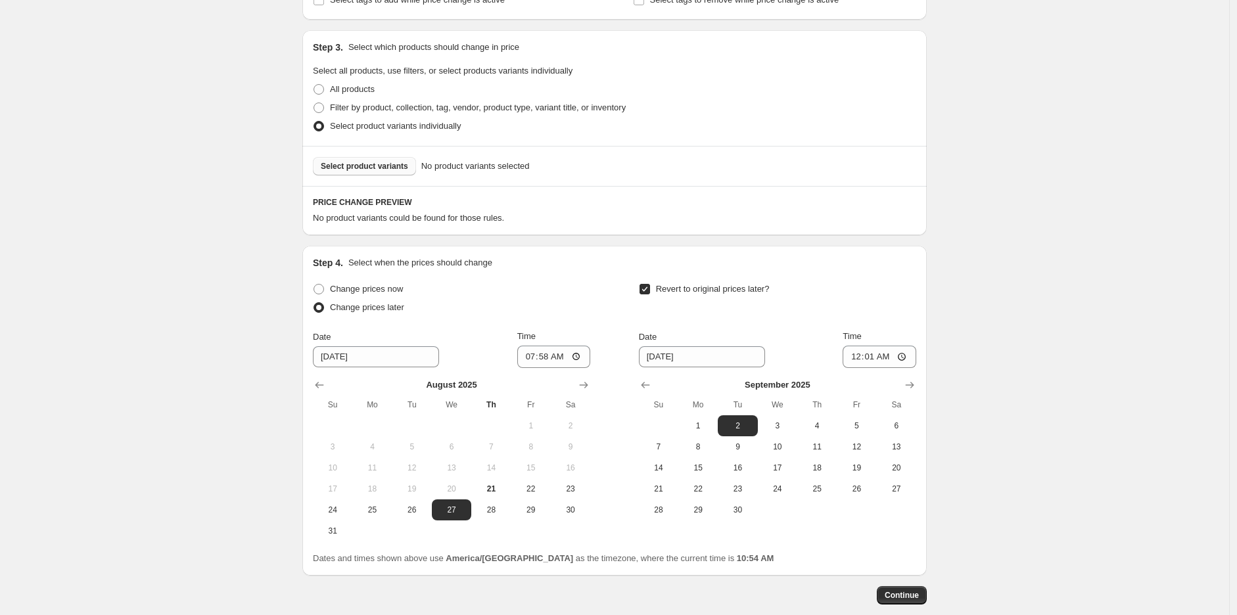
click at [369, 166] on span "Select product variants" at bounding box center [364, 166] width 87 height 11
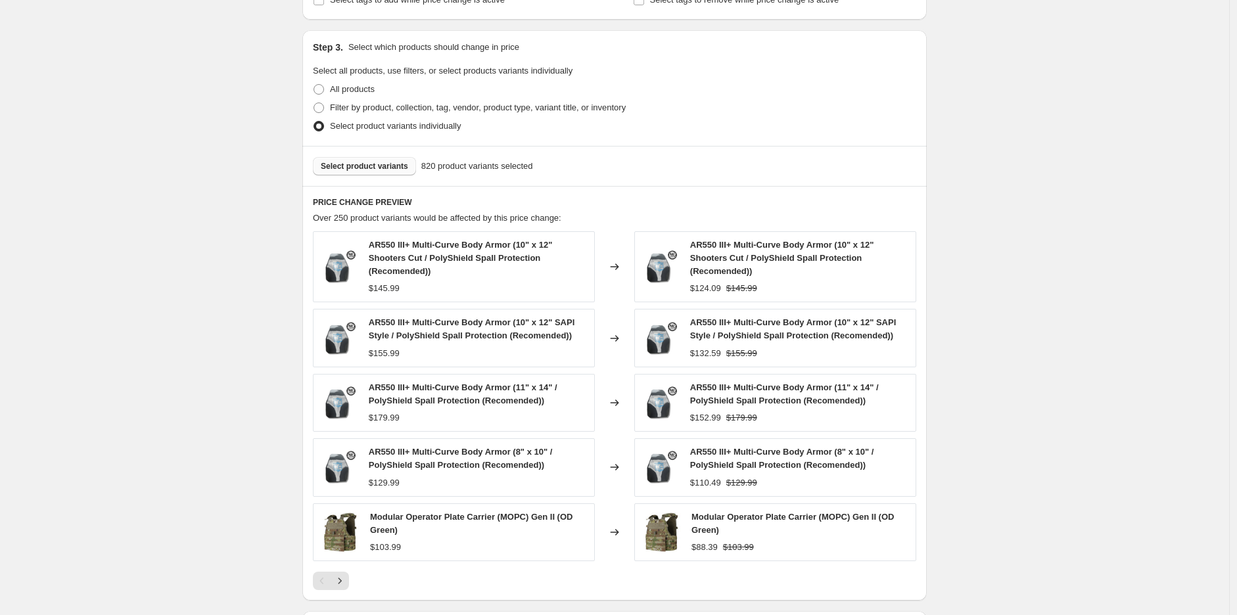
click at [342, 163] on span "Select product variants" at bounding box center [364, 166] width 87 height 11
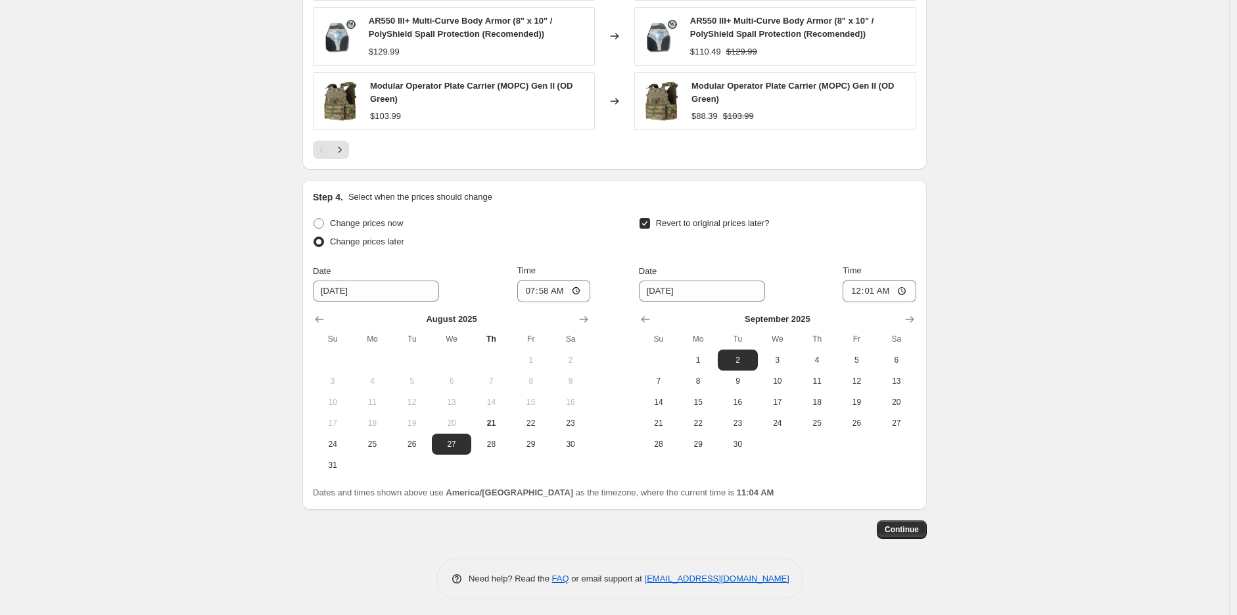
scroll to position [1020, 0]
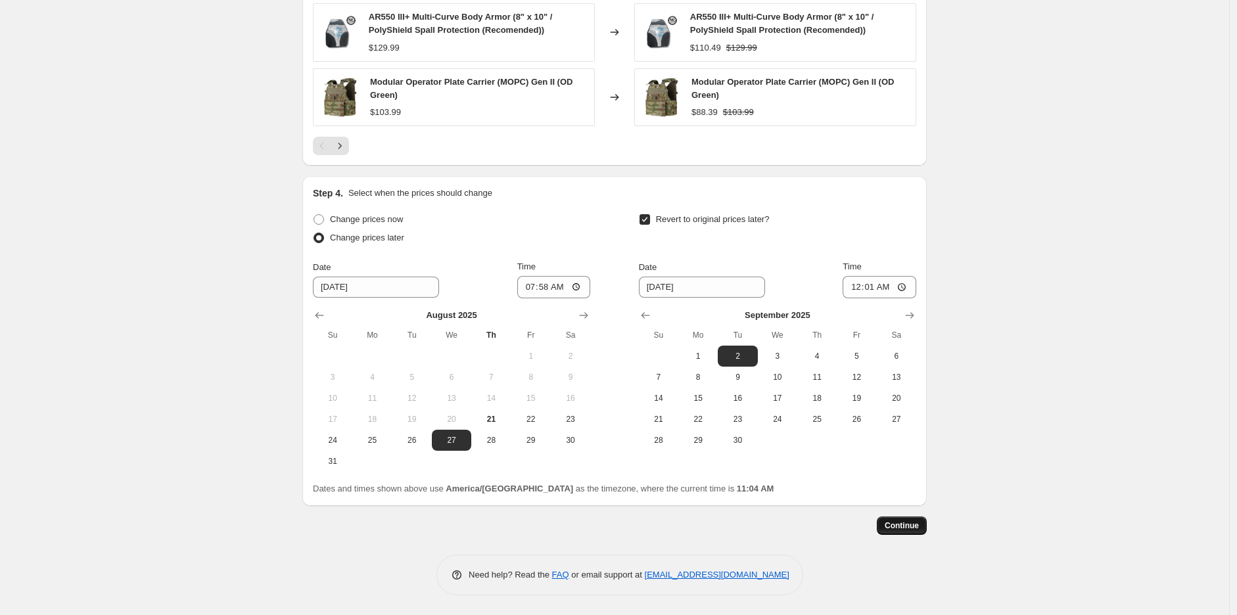
click at [889, 528] on span "Continue" at bounding box center [902, 526] width 34 height 11
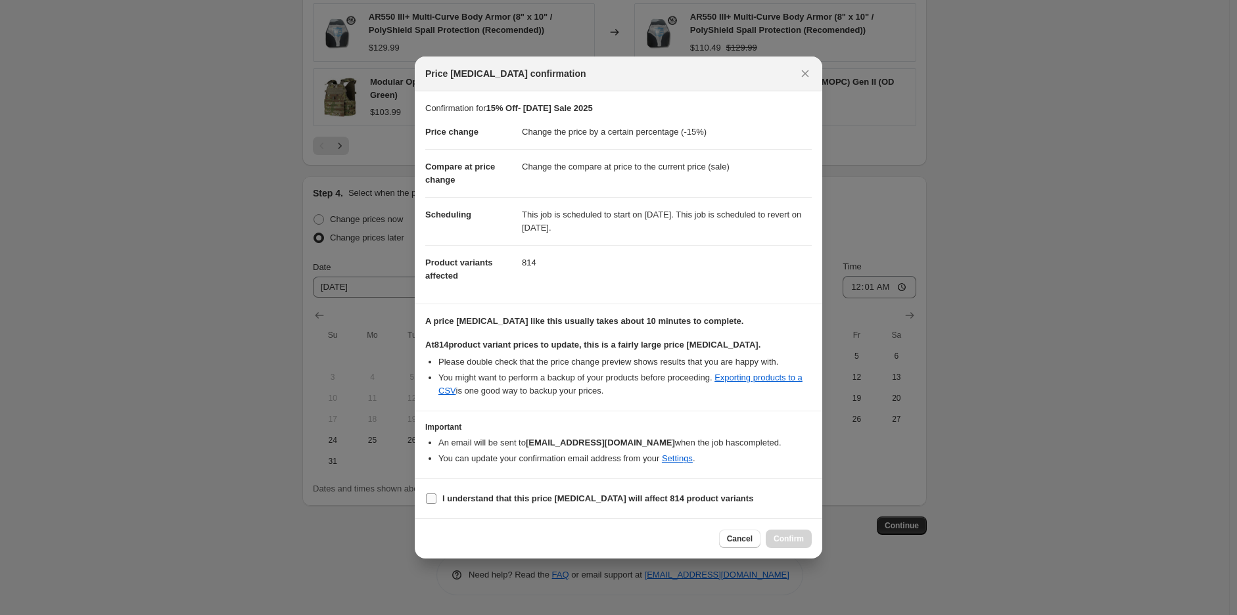
click at [490, 497] on b "I understand that this price change job will affect 814 product variants" at bounding box center [597, 499] width 311 height 10
click at [436, 497] on input "I understand that this price change job will affect 814 product variants" at bounding box center [431, 499] width 11 height 11
checkbox input "true"
click at [780, 538] on span "Confirm" at bounding box center [789, 539] width 30 height 11
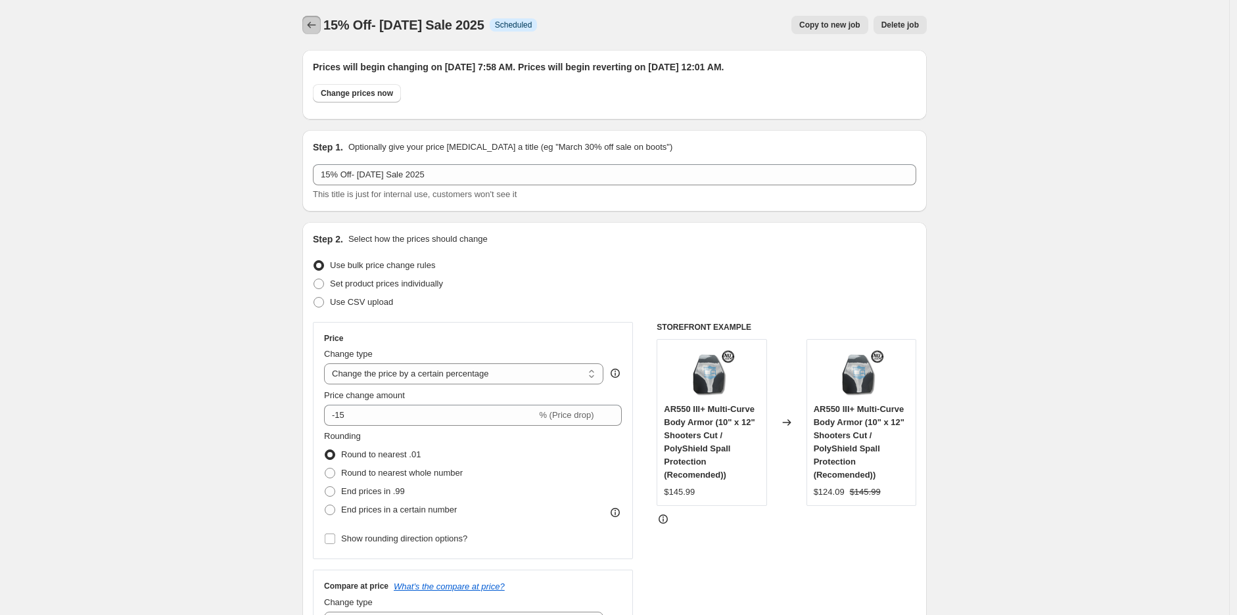
click at [318, 21] on icon "Price change jobs" at bounding box center [311, 24] width 13 height 13
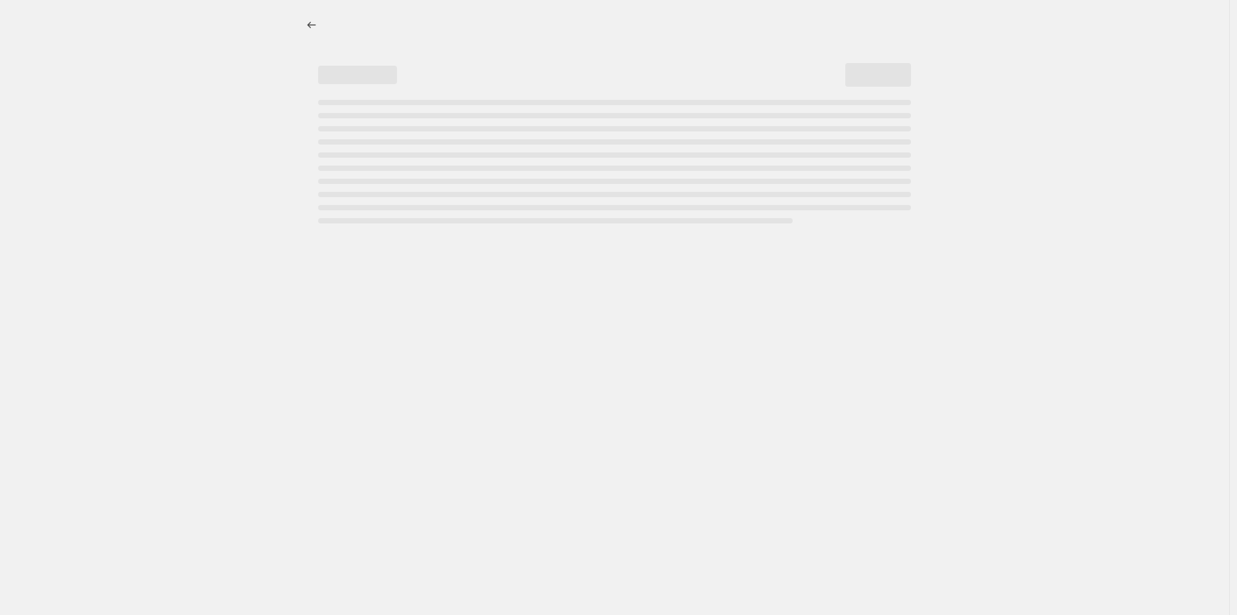
select select "percentage"
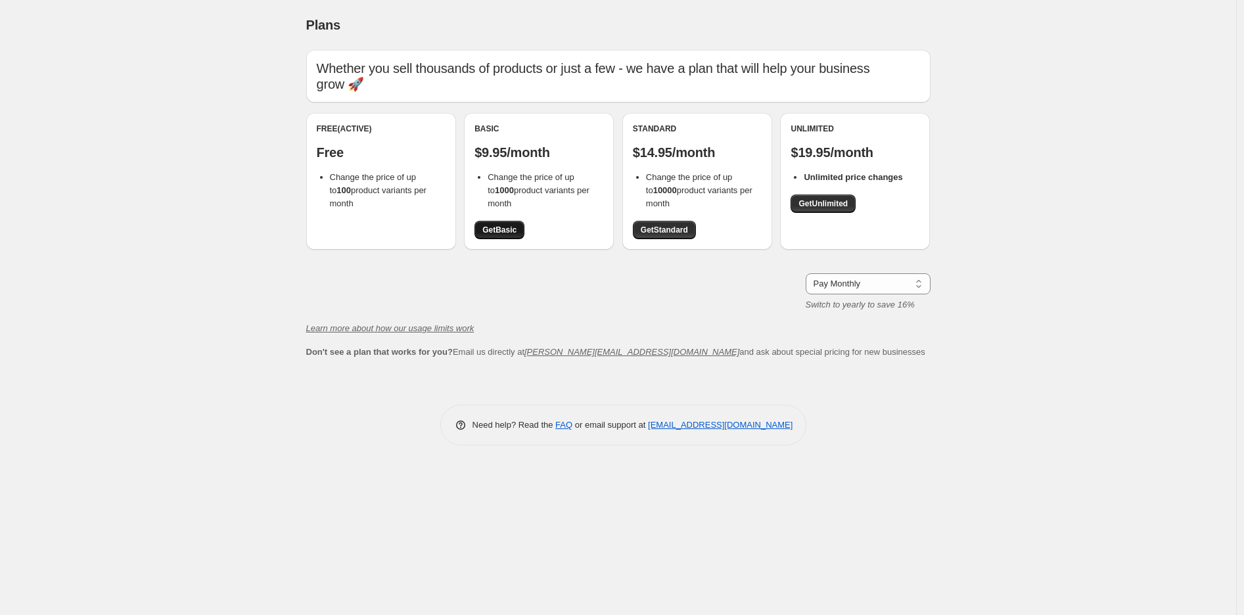
click at [509, 229] on span "Get Basic" at bounding box center [499, 230] width 34 height 11
